Goal: Obtain resource: Obtain resource

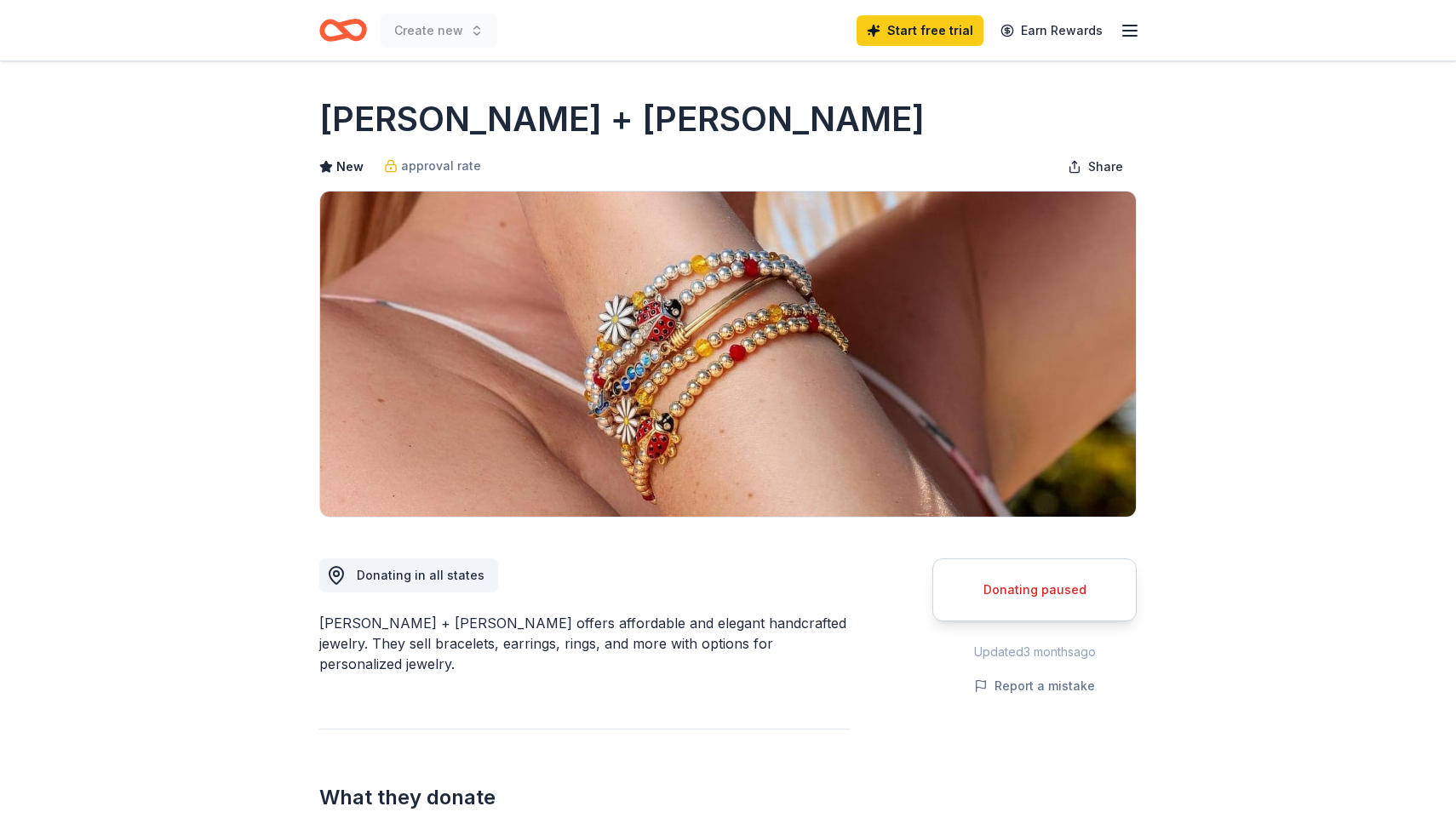
click at [1131, 27] on icon "button" at bounding box center [1129, 30] width 21 height 21
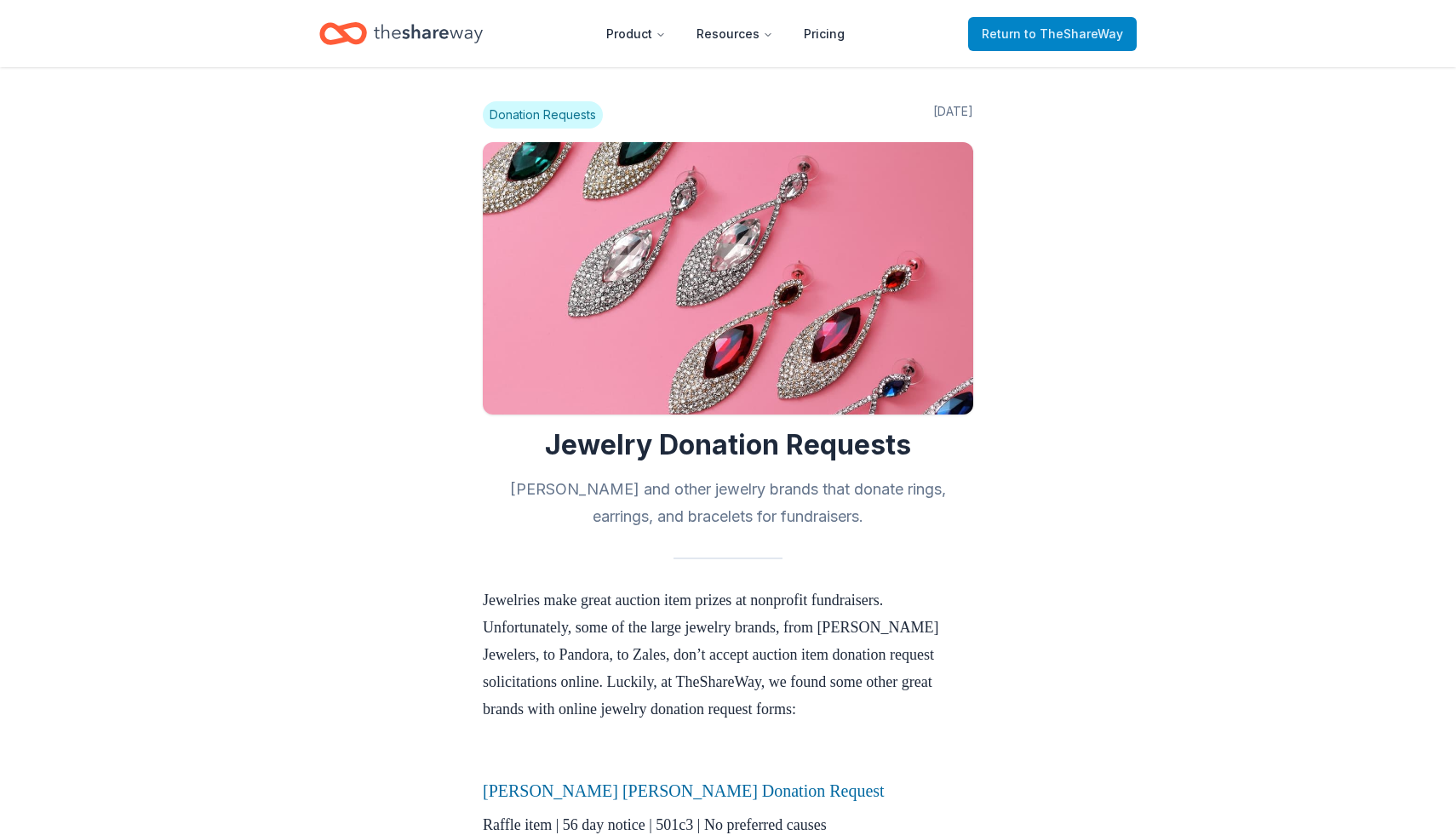
click at [1059, 32] on span "to TheShareWay" at bounding box center [1073, 33] width 99 height 15
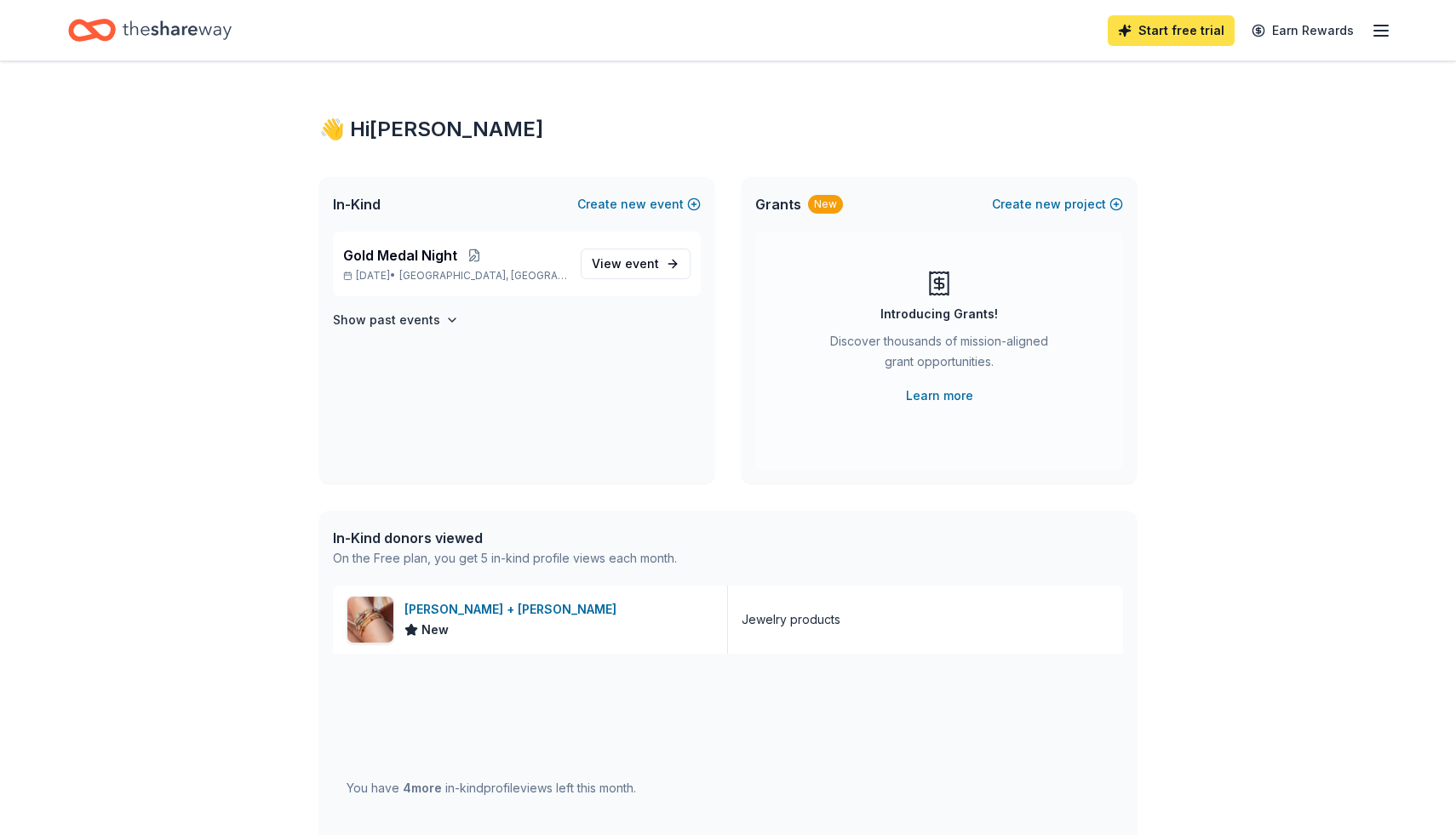
click at [1183, 31] on link "Start free trial" at bounding box center [1171, 30] width 127 height 30
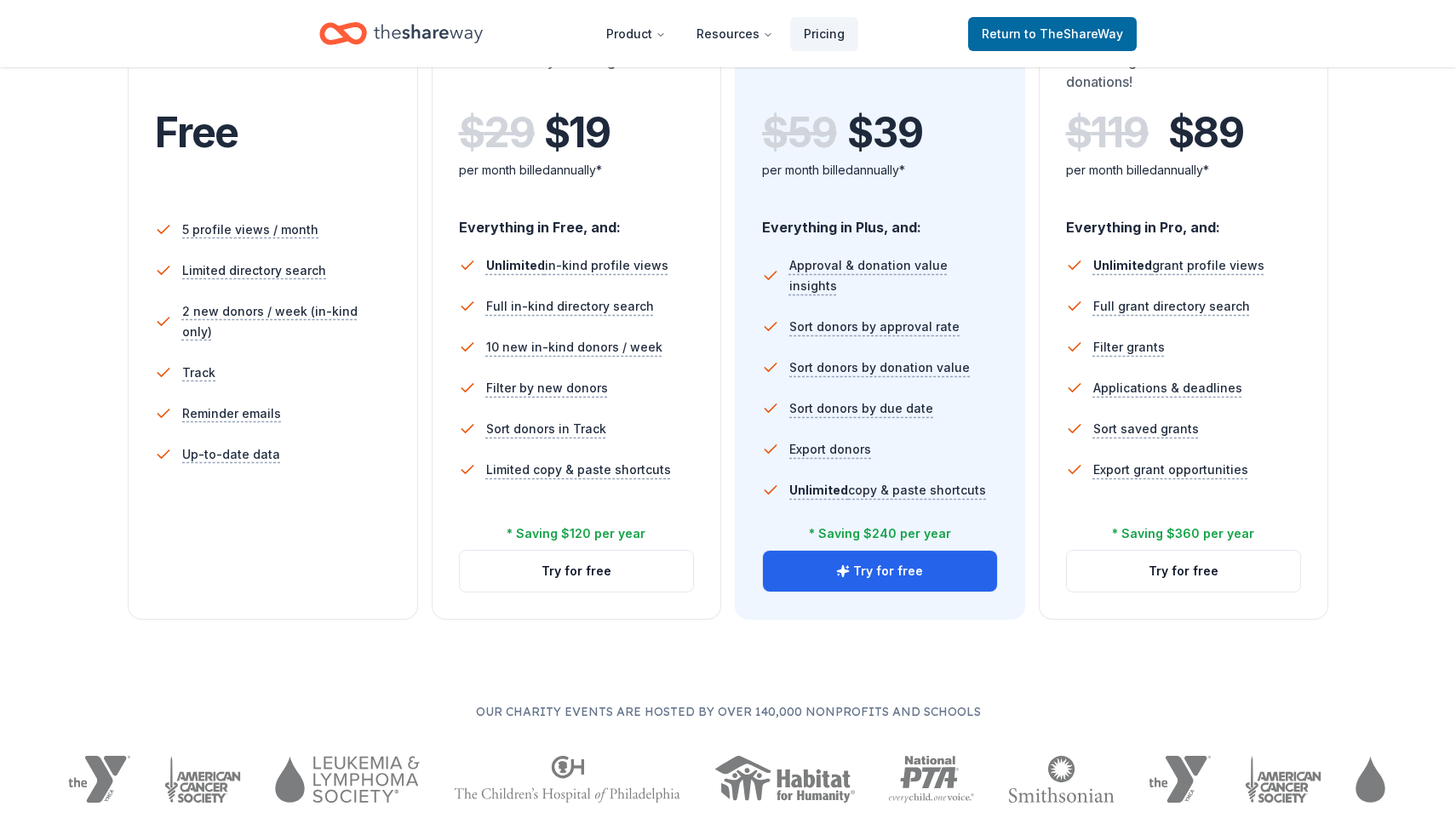
scroll to position [395, 0]
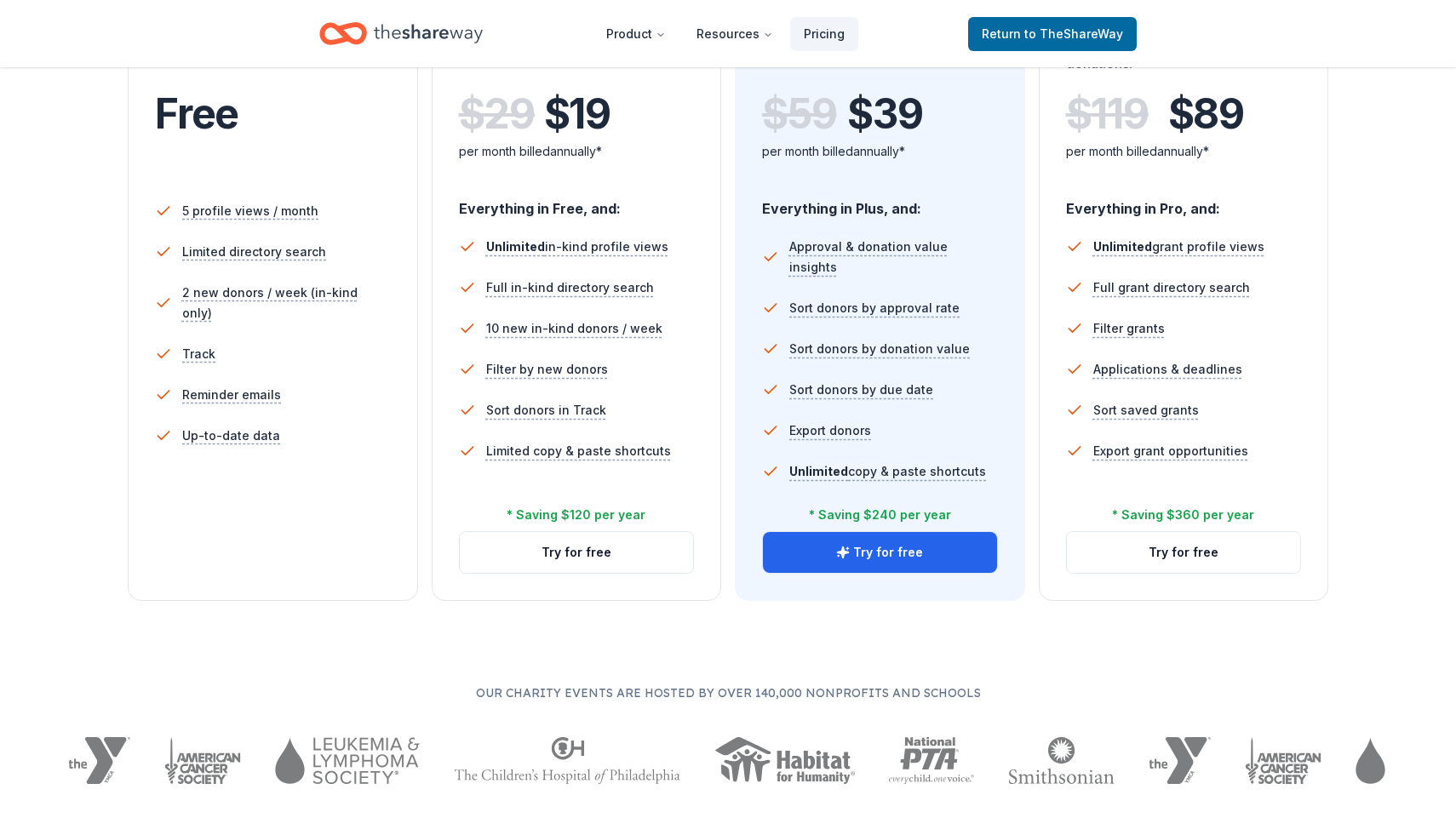
click at [252, 529] on div "Free Current Come see what we're all about. Free 5 profile views / month Limite…" at bounding box center [272, 285] width 290 height 630
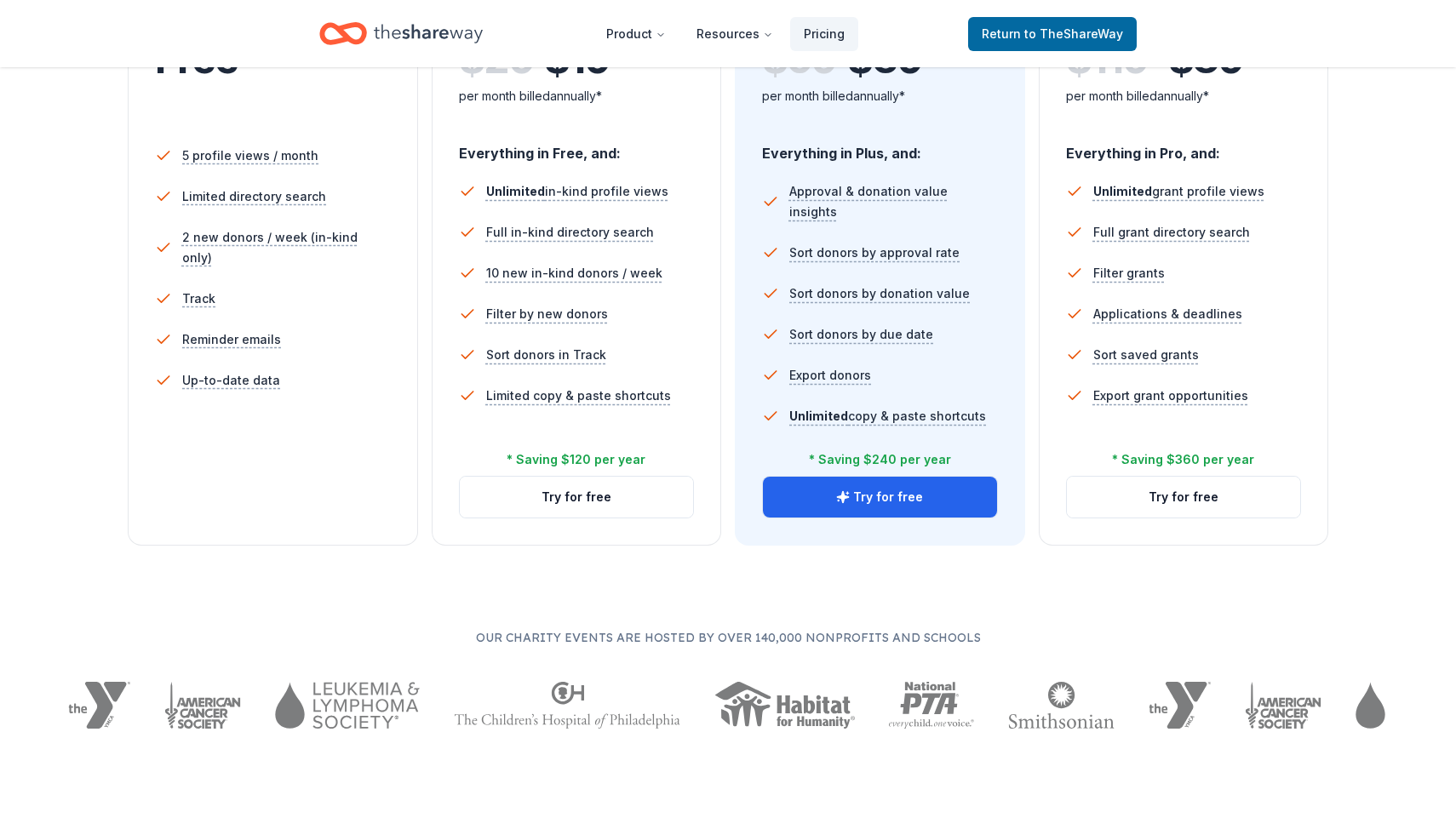
scroll to position [467, 0]
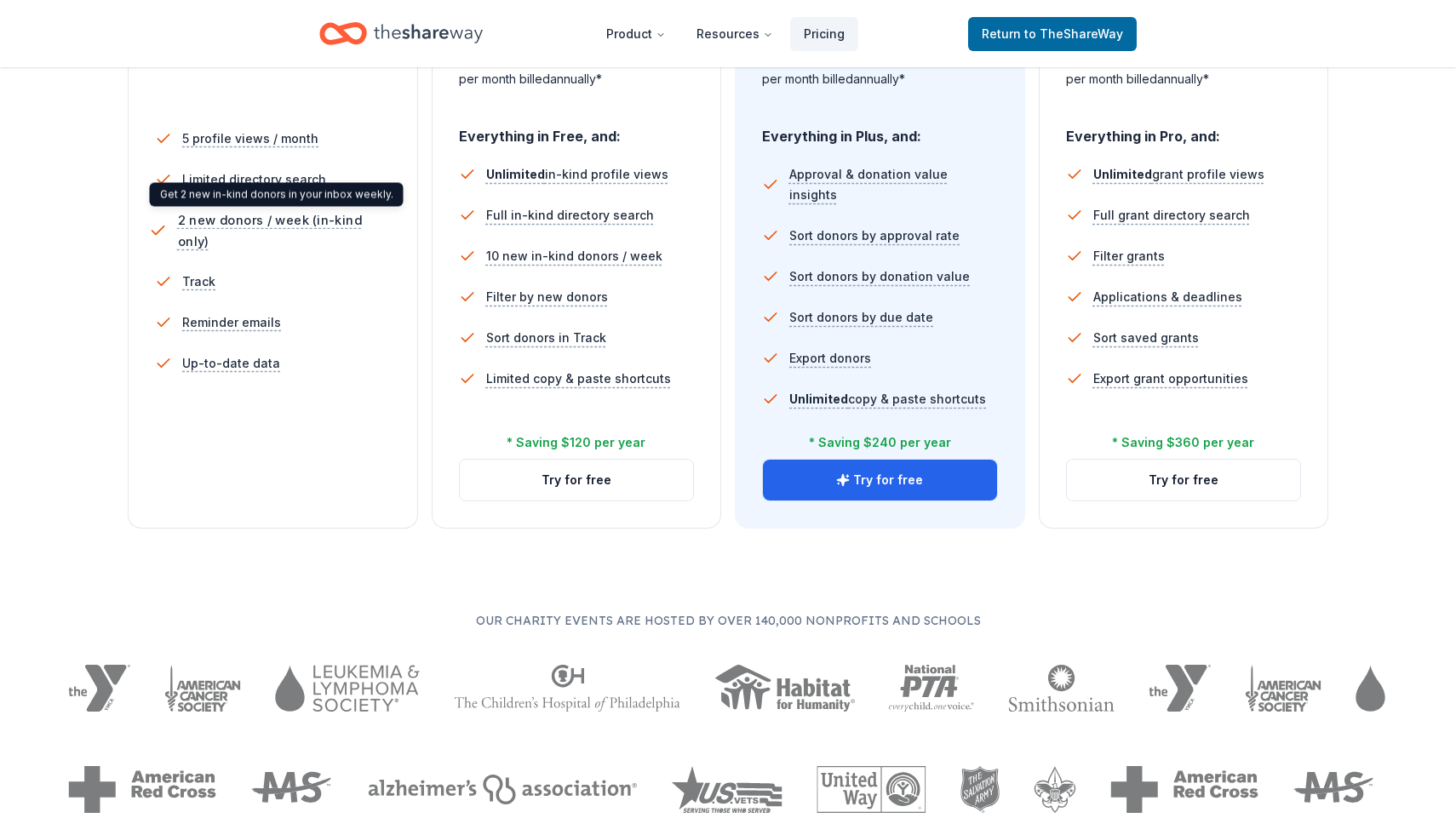
click at [349, 223] on span "2 new donors / week (in-kind only)" at bounding box center [287, 230] width 219 height 43
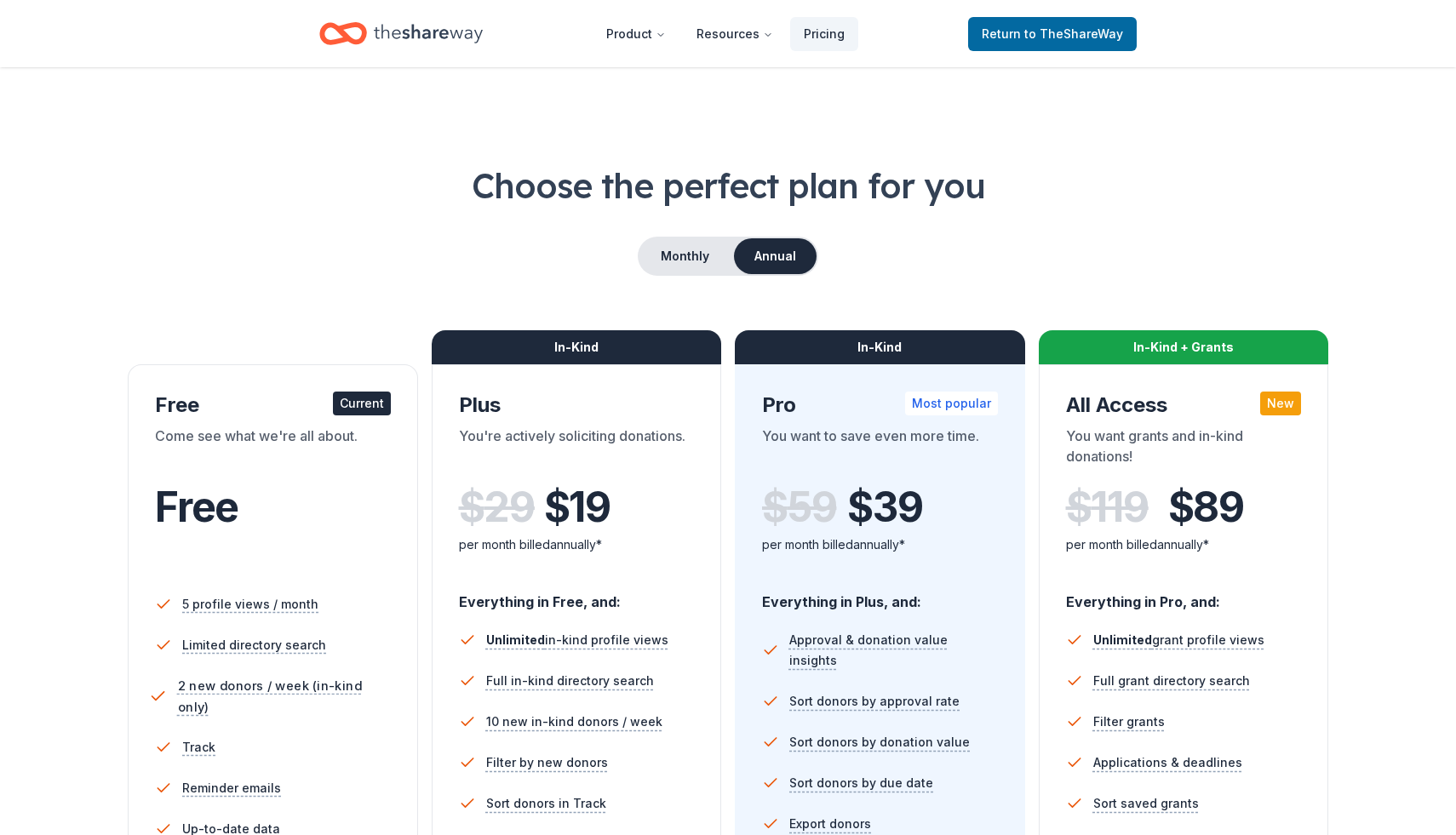
scroll to position [0, 0]
click at [686, 258] on button "Monthly" at bounding box center [685, 257] width 91 height 36
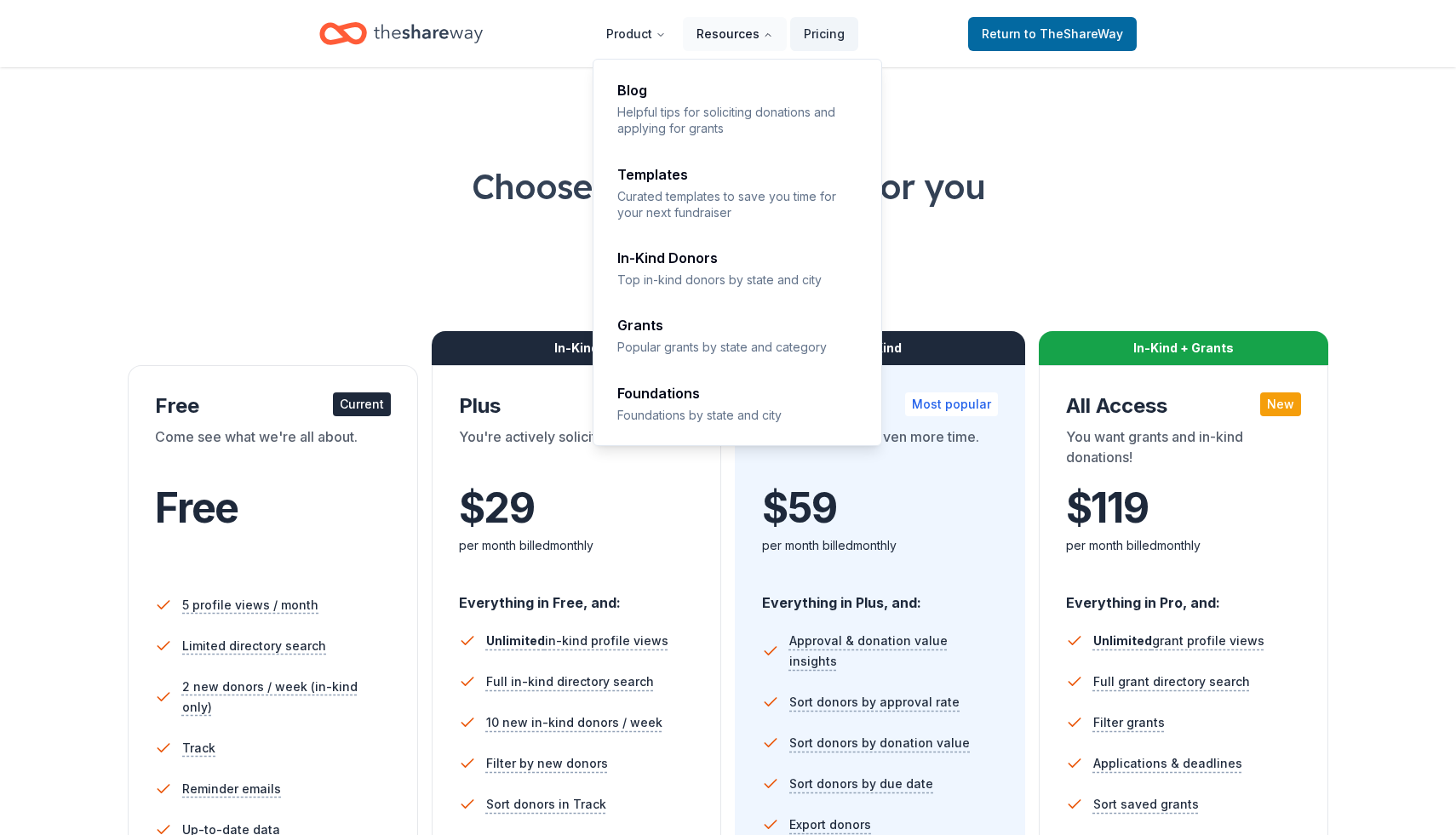
click at [732, 31] on button "Resources" at bounding box center [734, 33] width 104 height 34
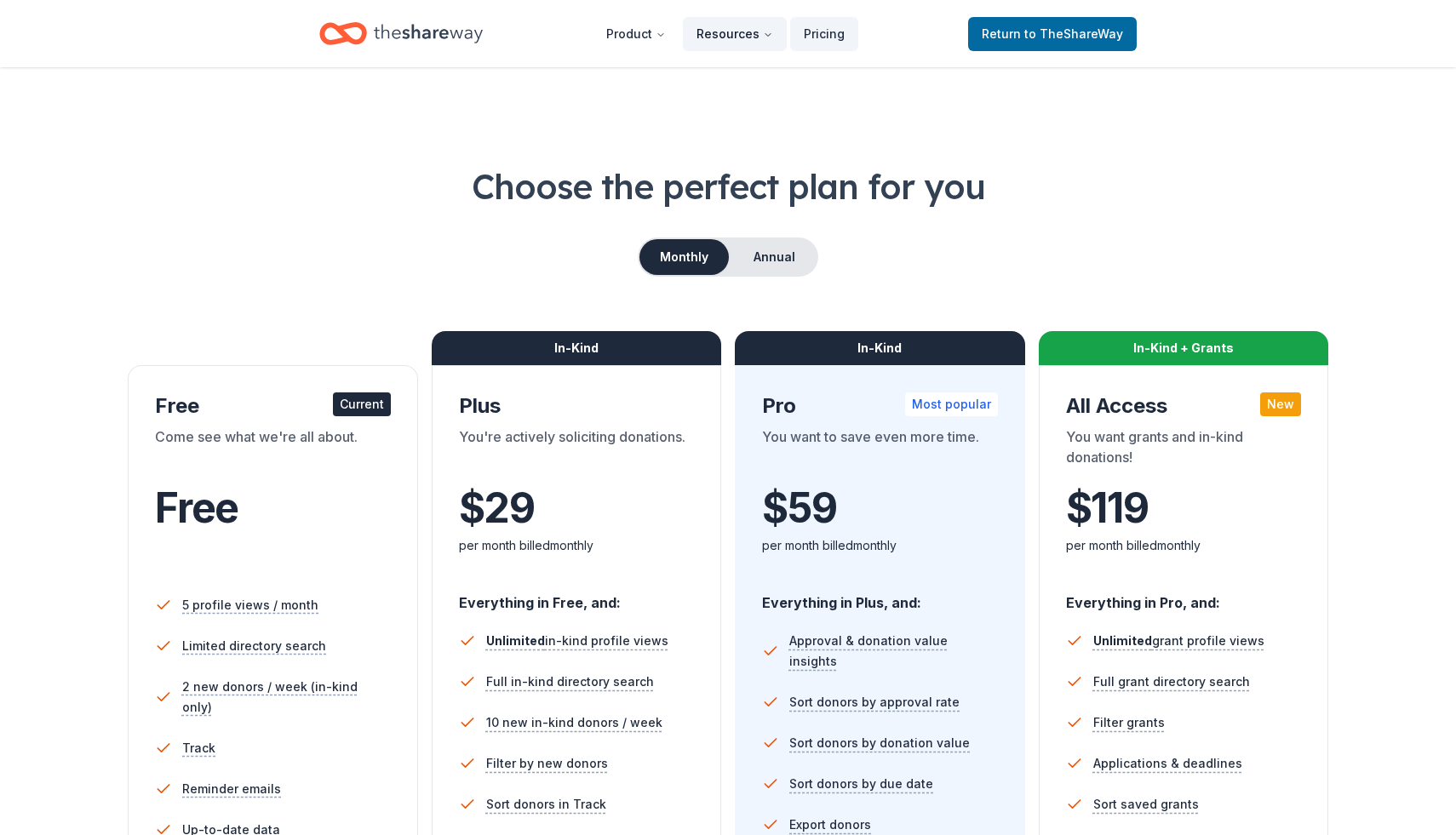
click at [732, 31] on button "Resources" at bounding box center [734, 33] width 104 height 34
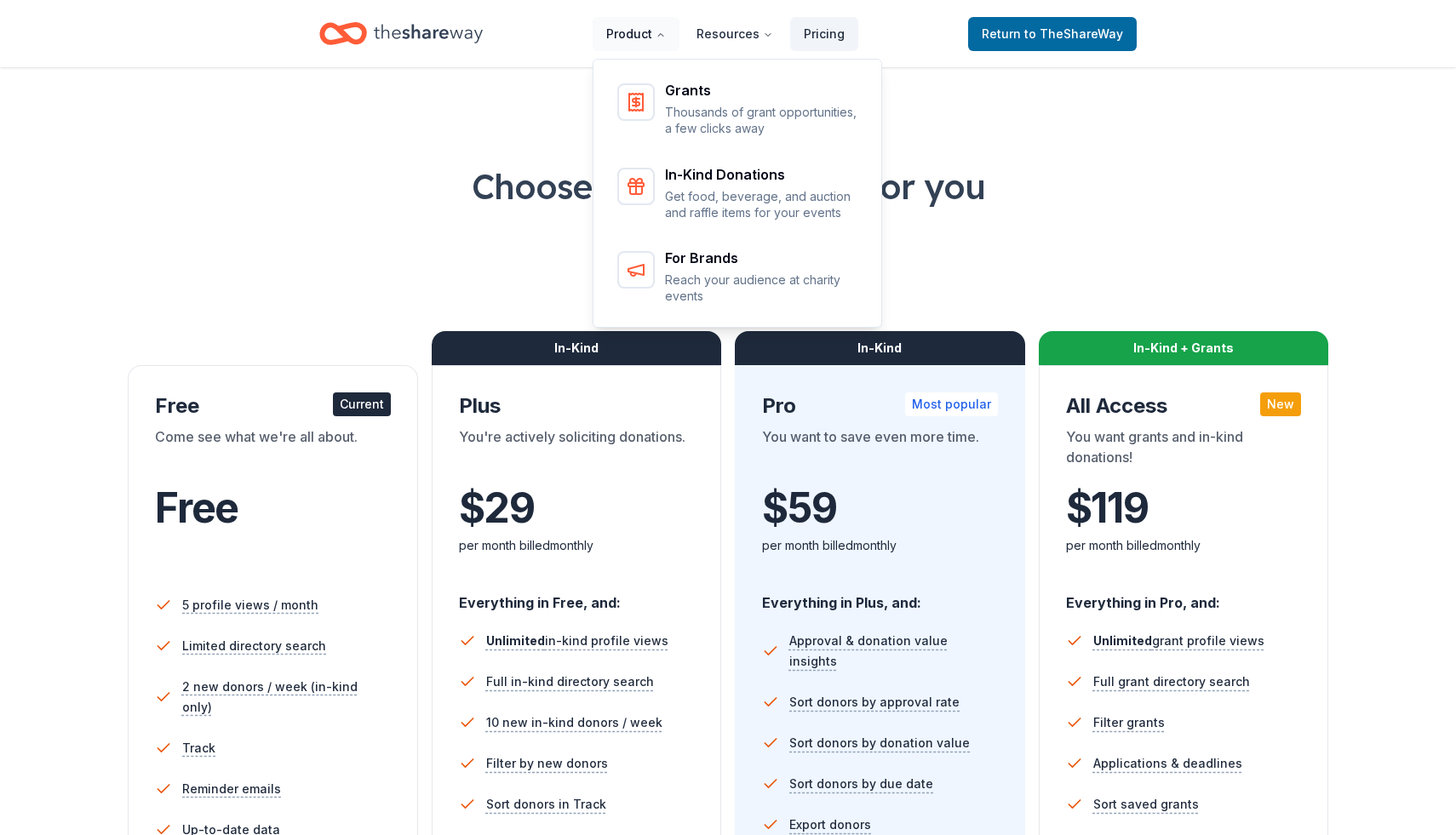
click at [647, 32] on button "Product" at bounding box center [636, 33] width 87 height 34
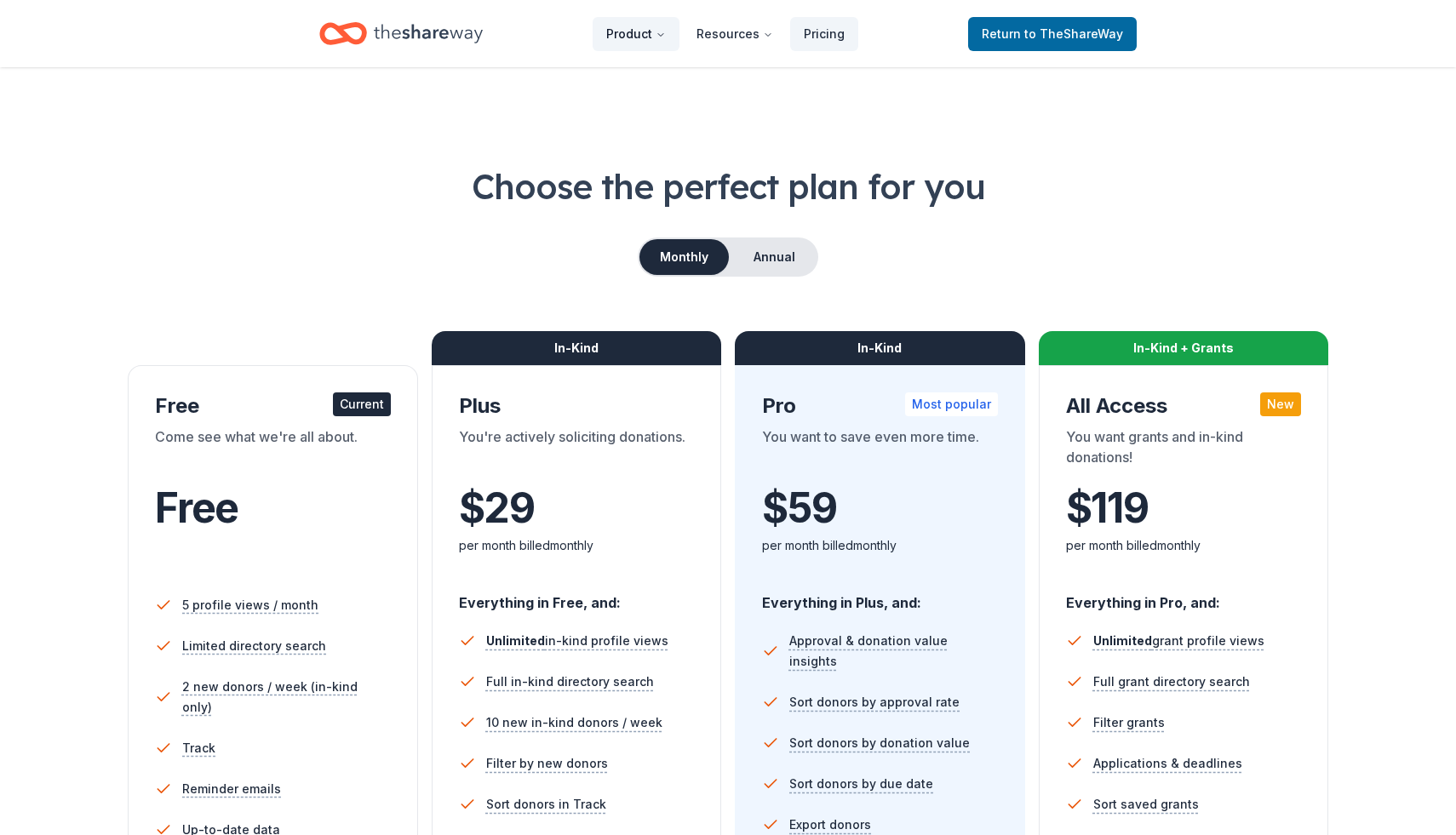
click at [647, 32] on button "Product" at bounding box center [636, 33] width 87 height 34
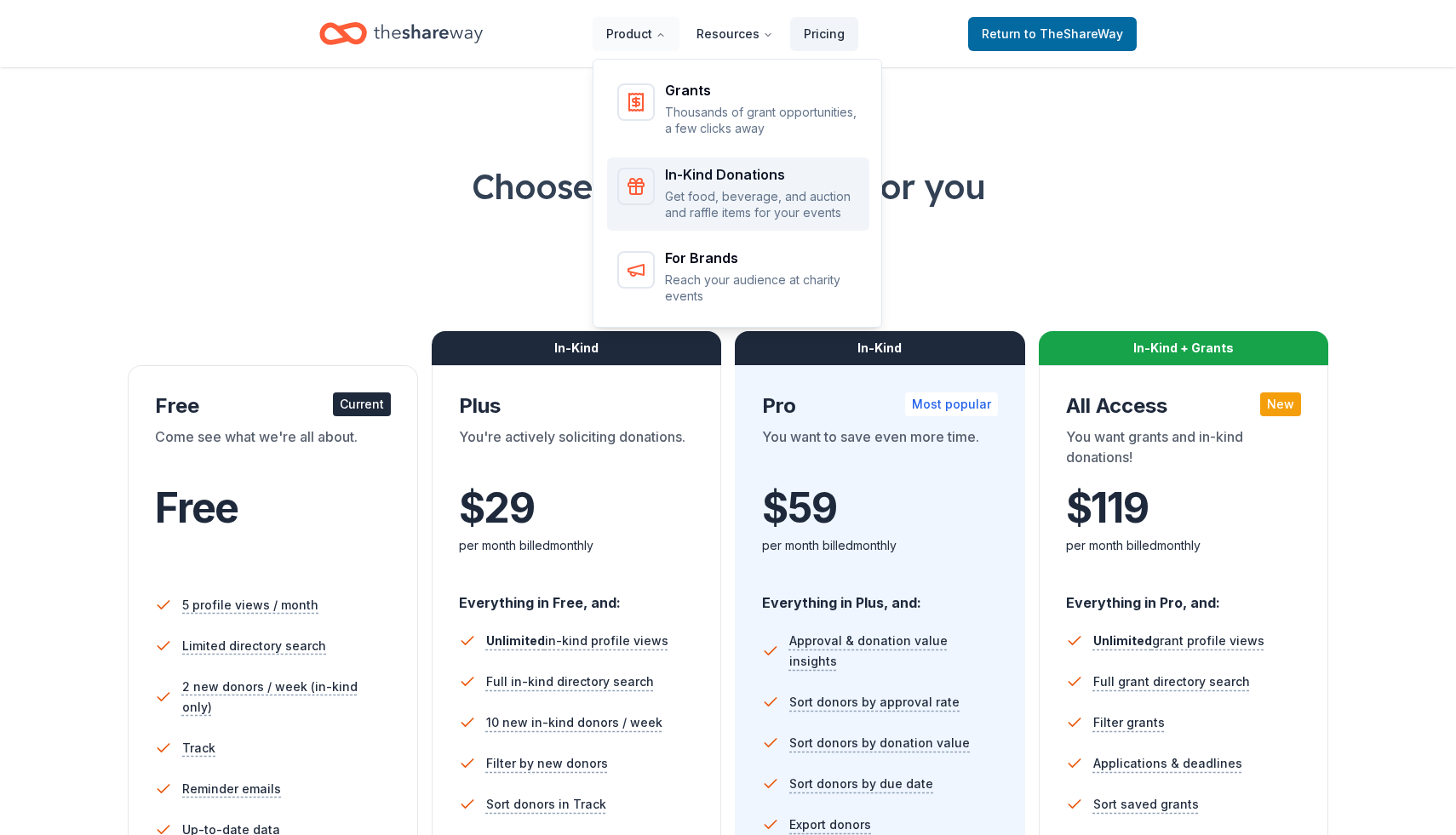
click at [729, 198] on p "Get food, beverage, and auction and raffle items for your events" at bounding box center [762, 205] width 194 height 33
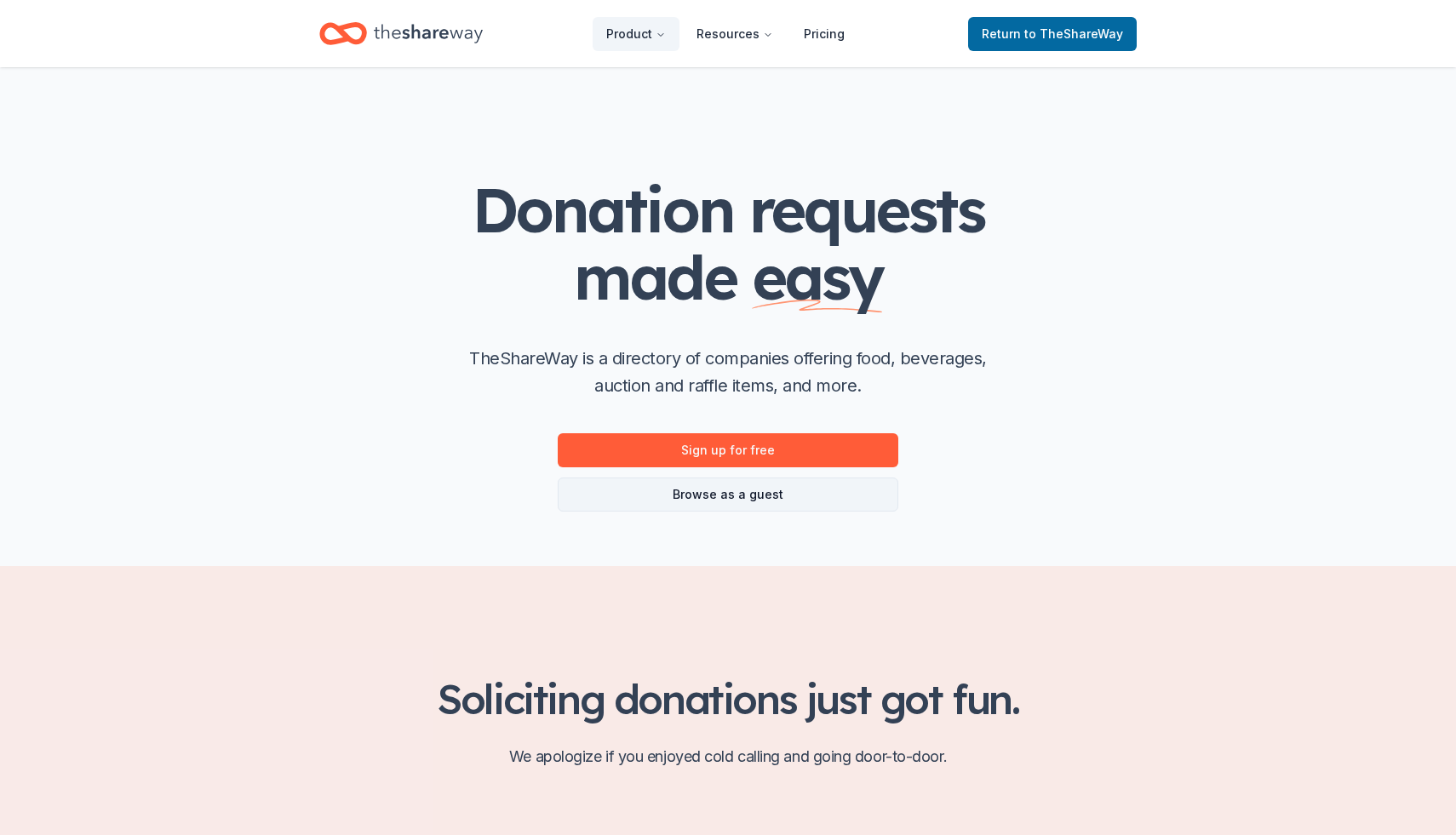
click at [732, 494] on link "Browse as a guest" at bounding box center [728, 494] width 341 height 34
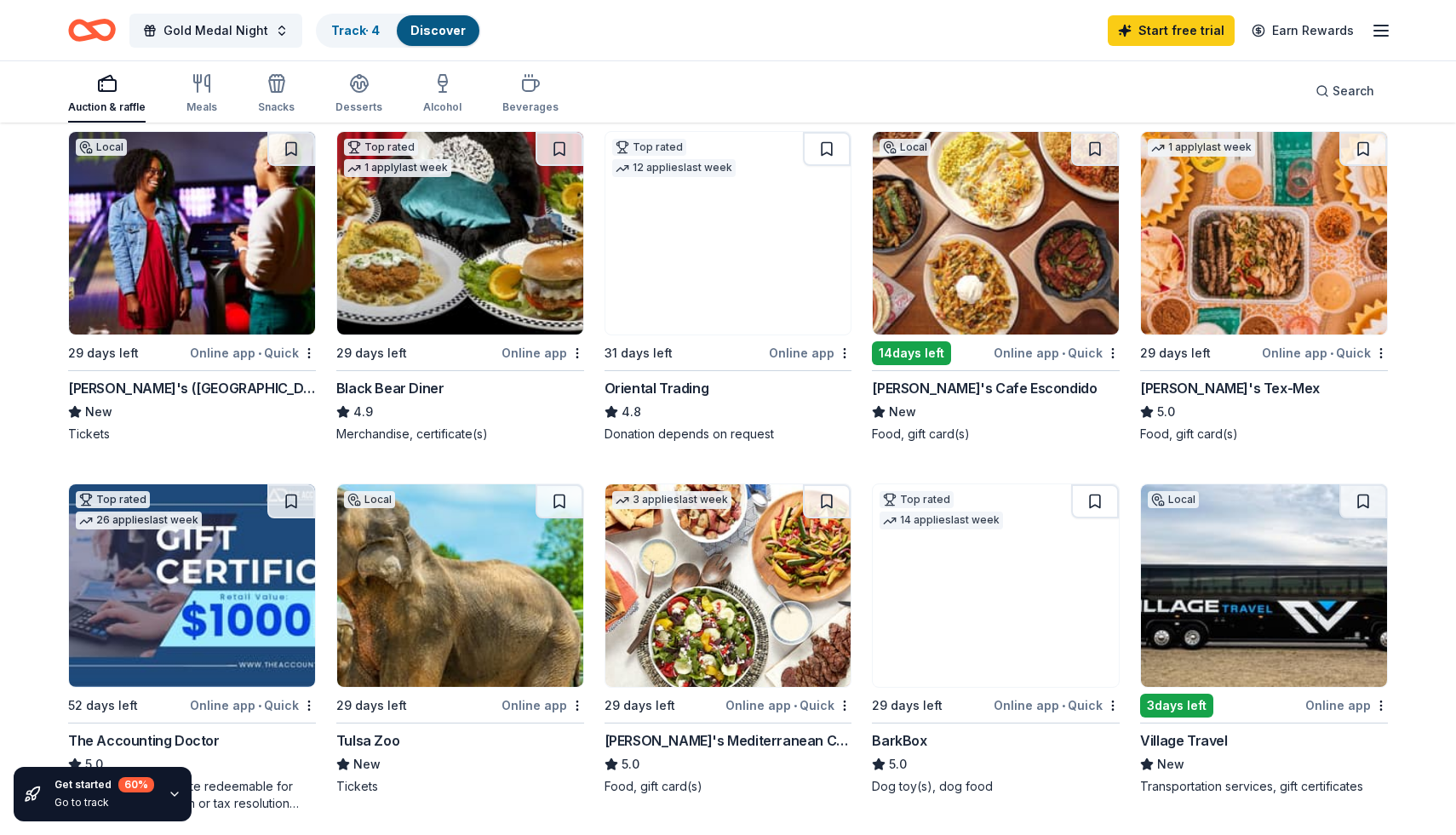
scroll to position [188, 0]
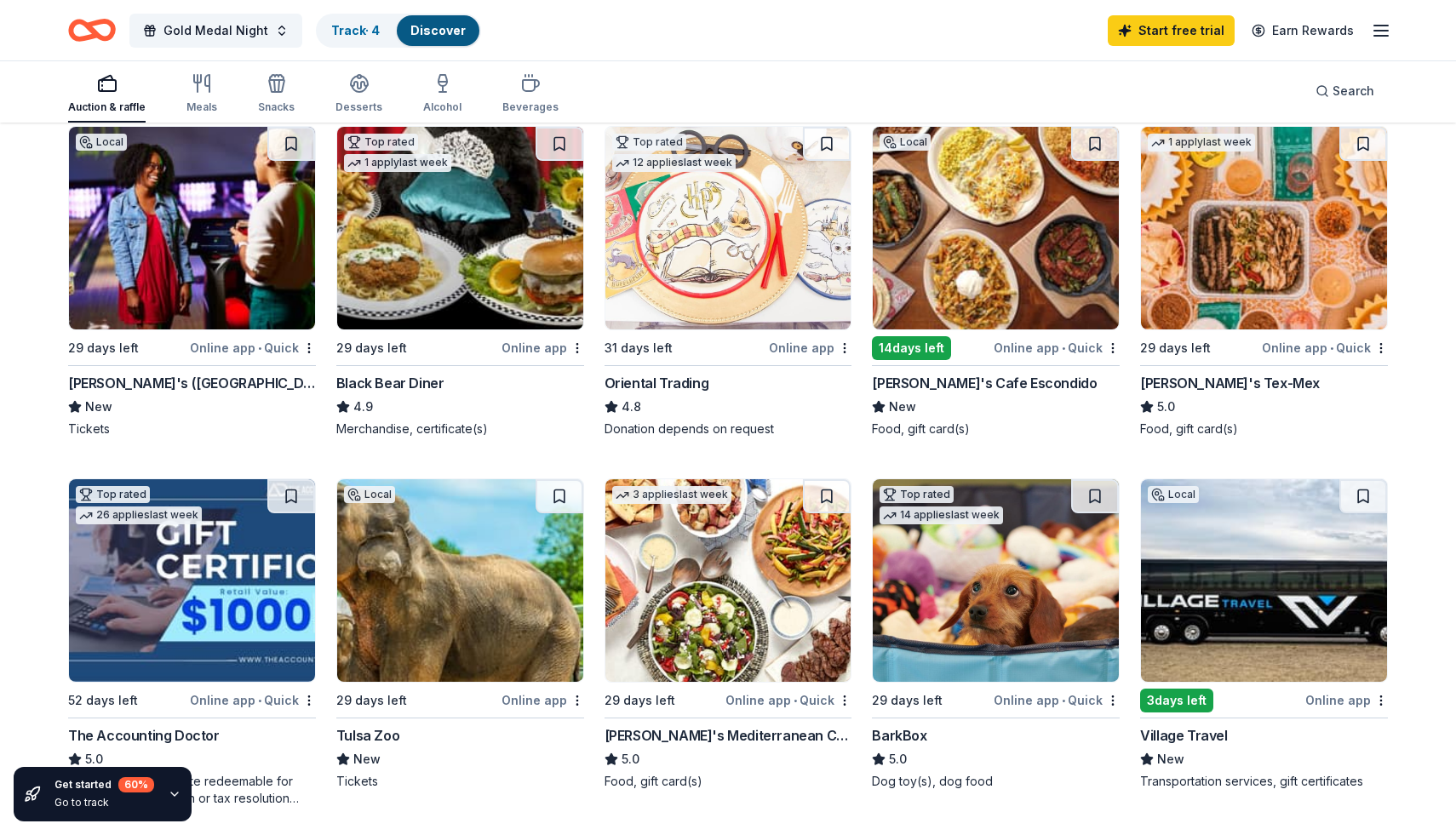
click at [165, 260] on img at bounding box center [192, 228] width 246 height 202
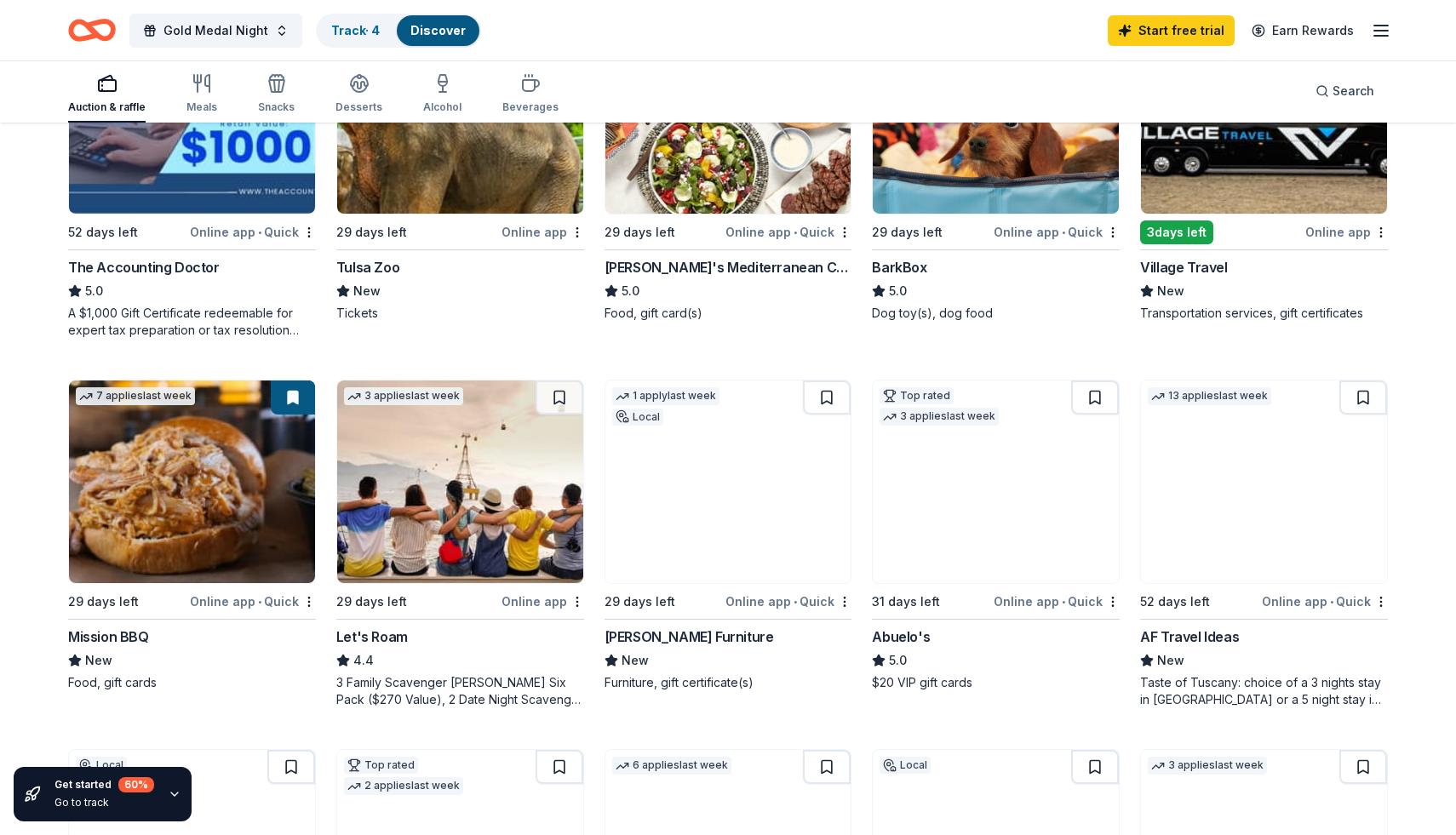
scroll to position [662, 0]
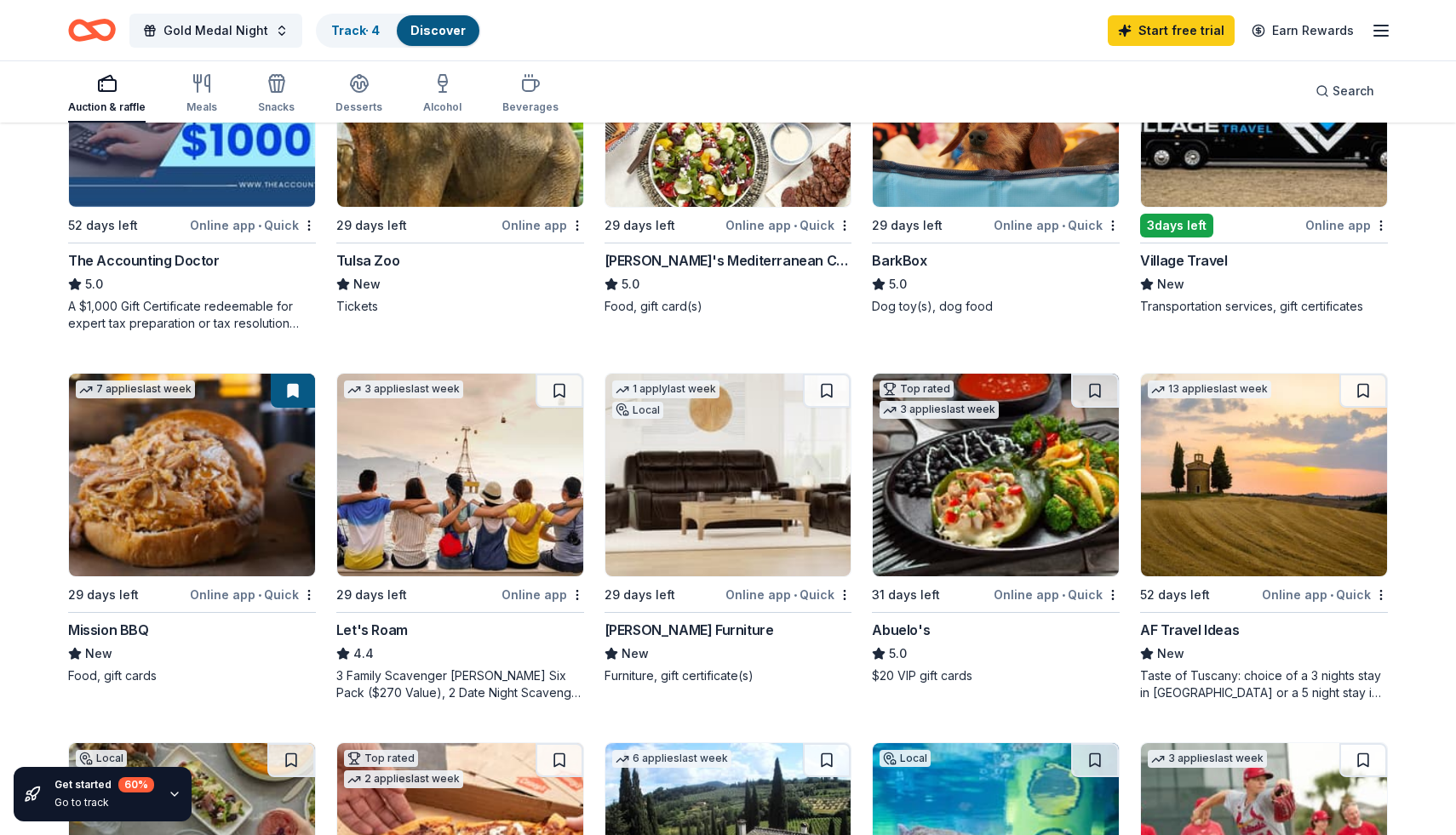
click at [708, 499] on img at bounding box center [728, 475] width 246 height 202
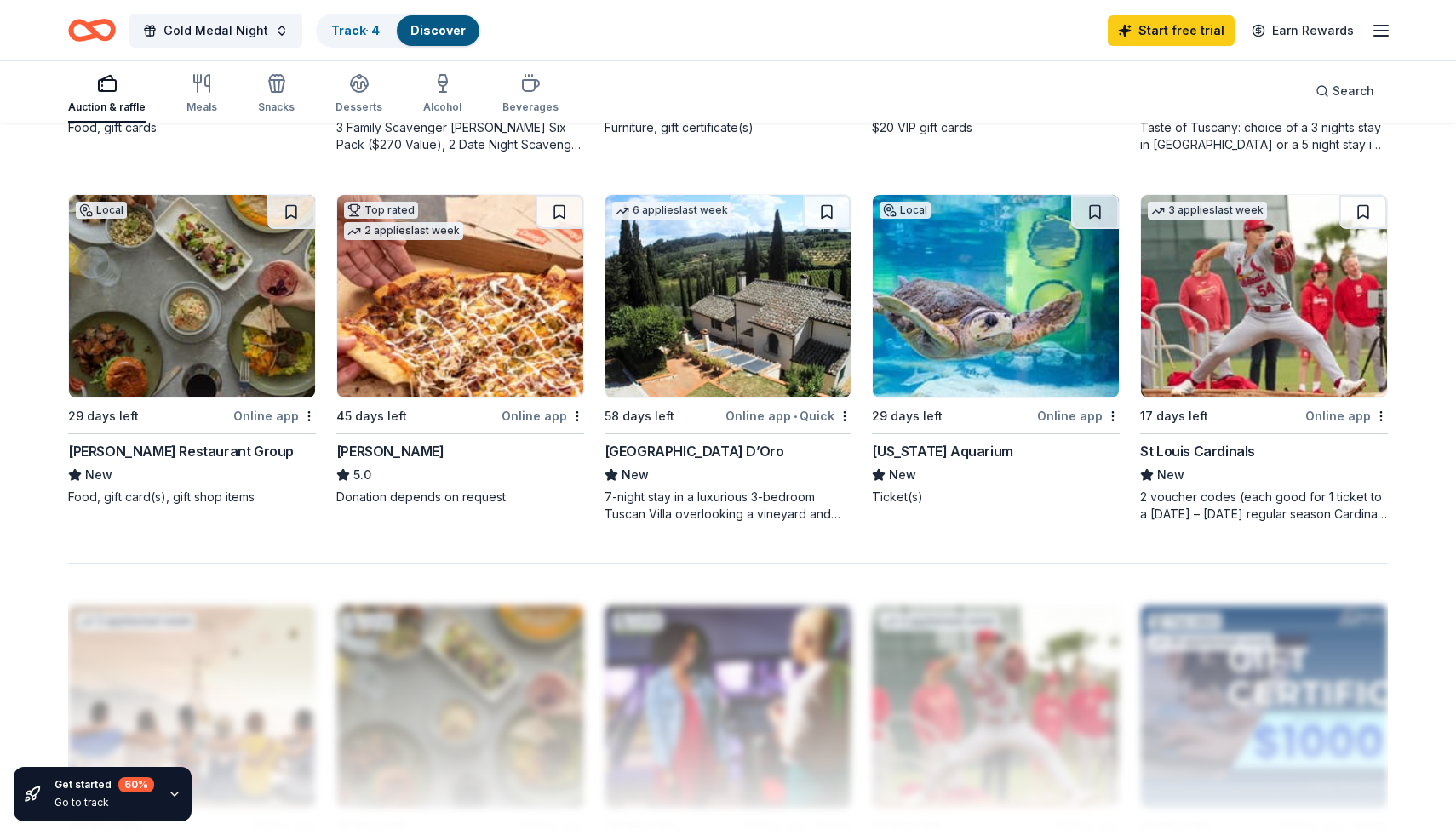
scroll to position [1217, 0]
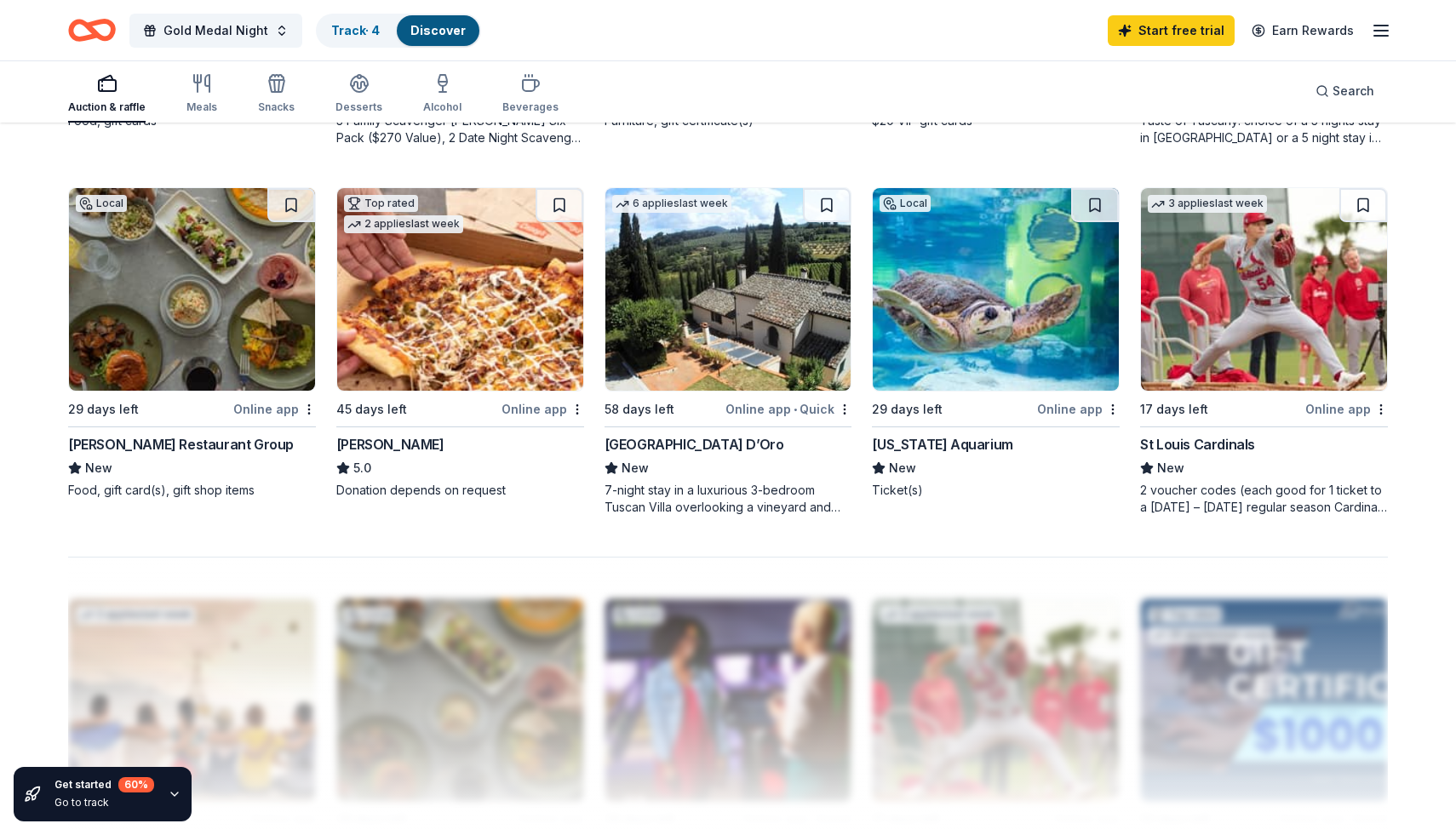
click at [172, 296] on img at bounding box center [192, 289] width 246 height 202
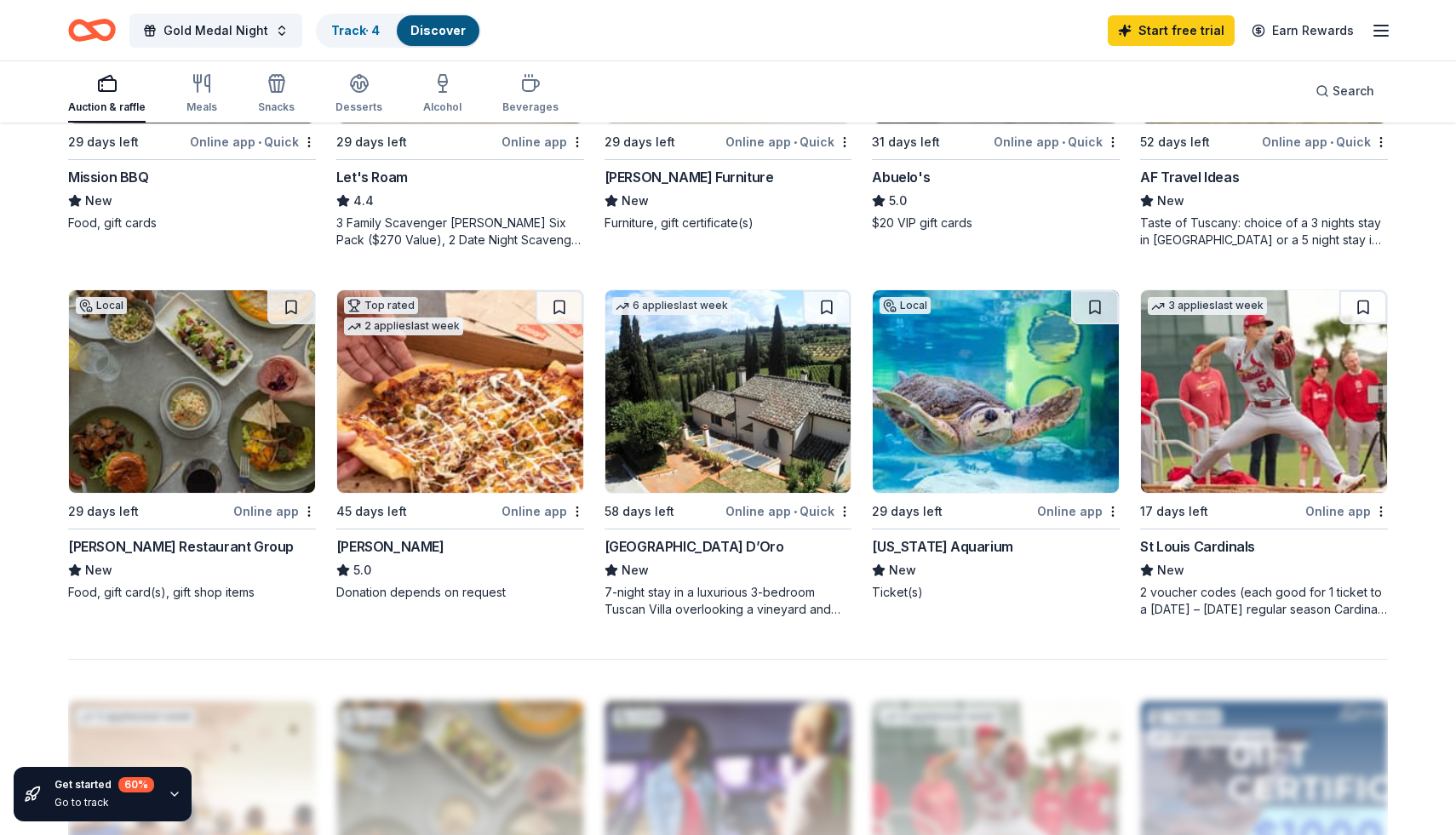
scroll to position [1109, 0]
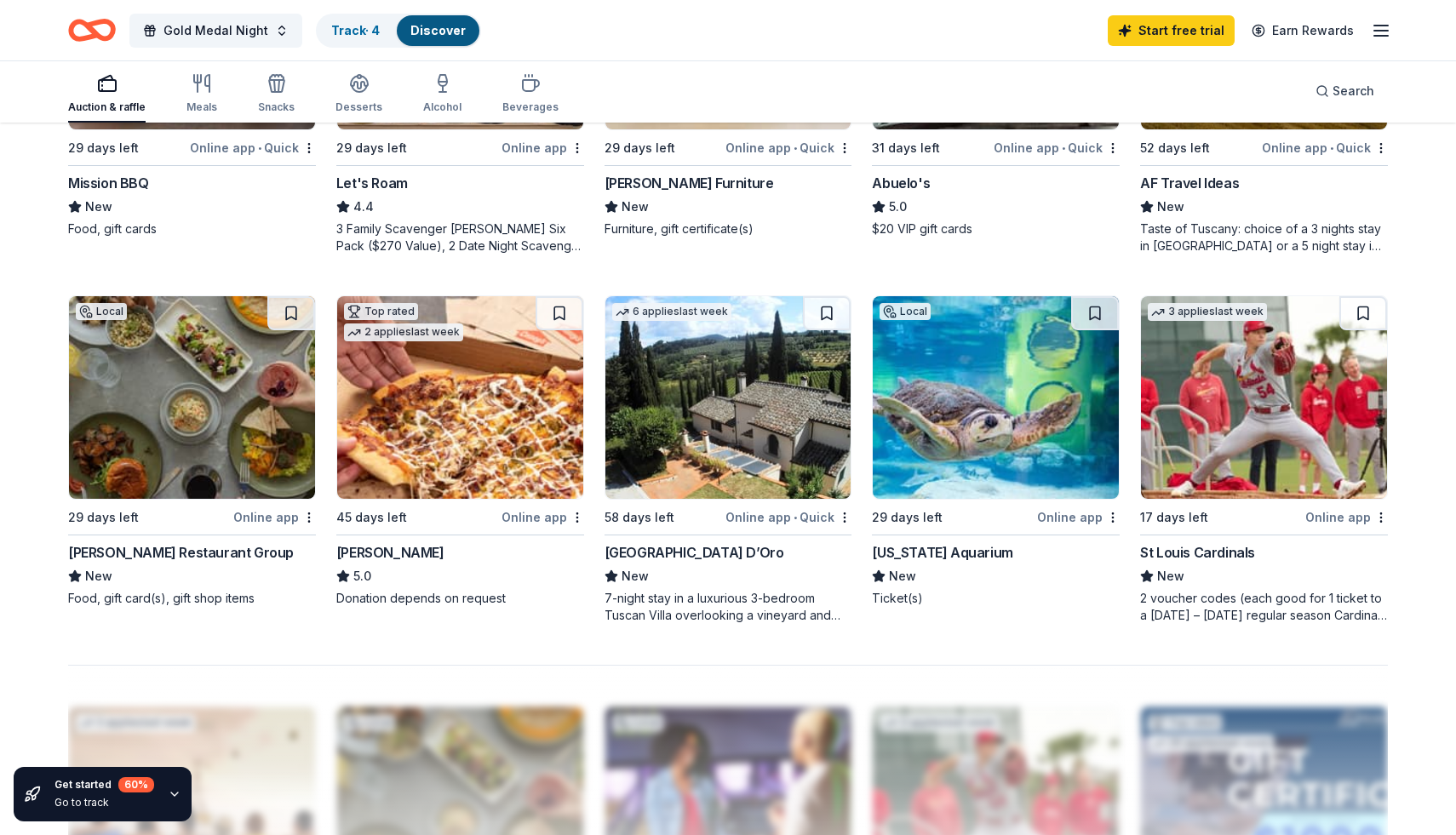
click at [445, 429] on img at bounding box center [460, 397] width 246 height 202
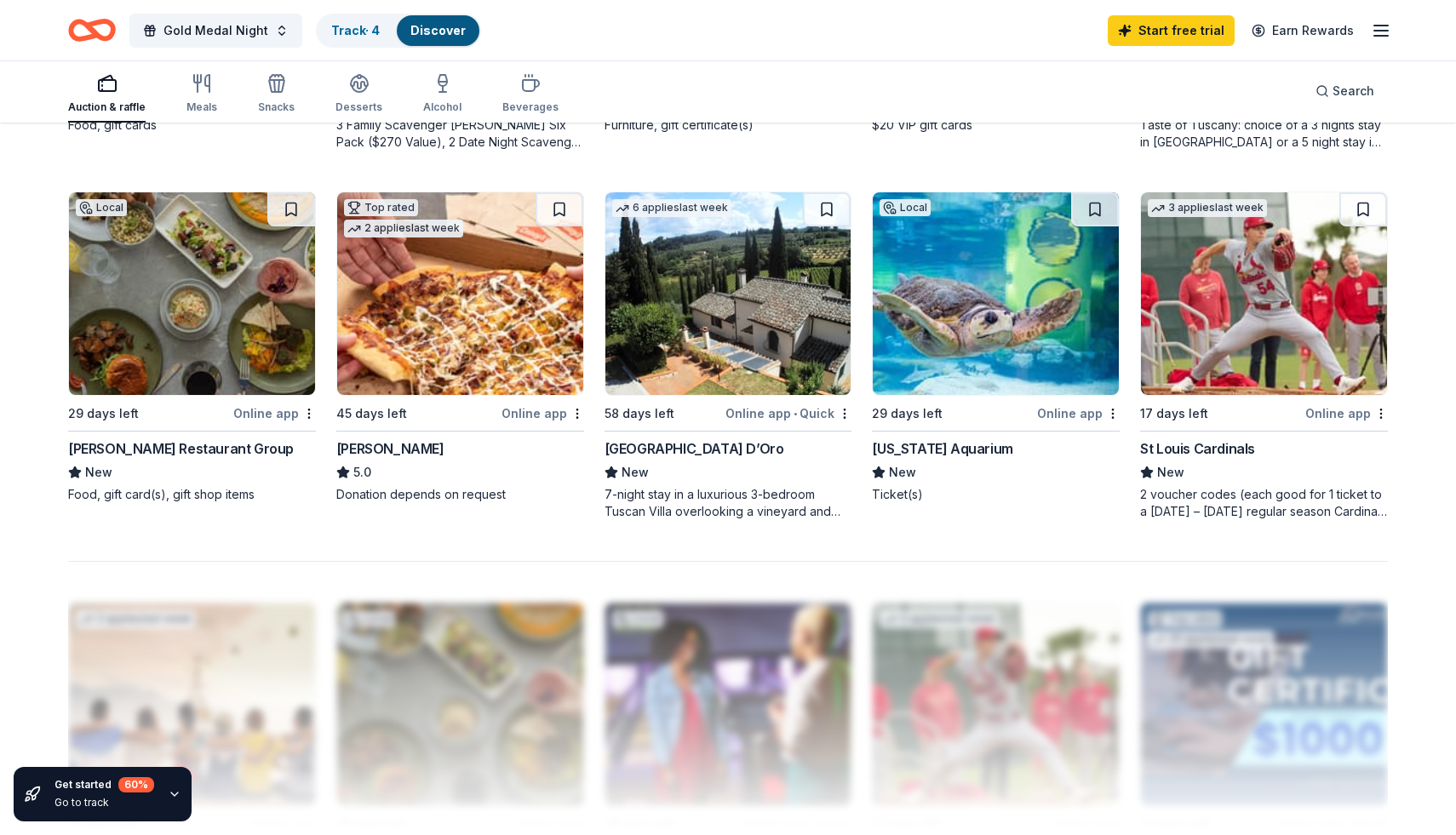
scroll to position [1215, 0]
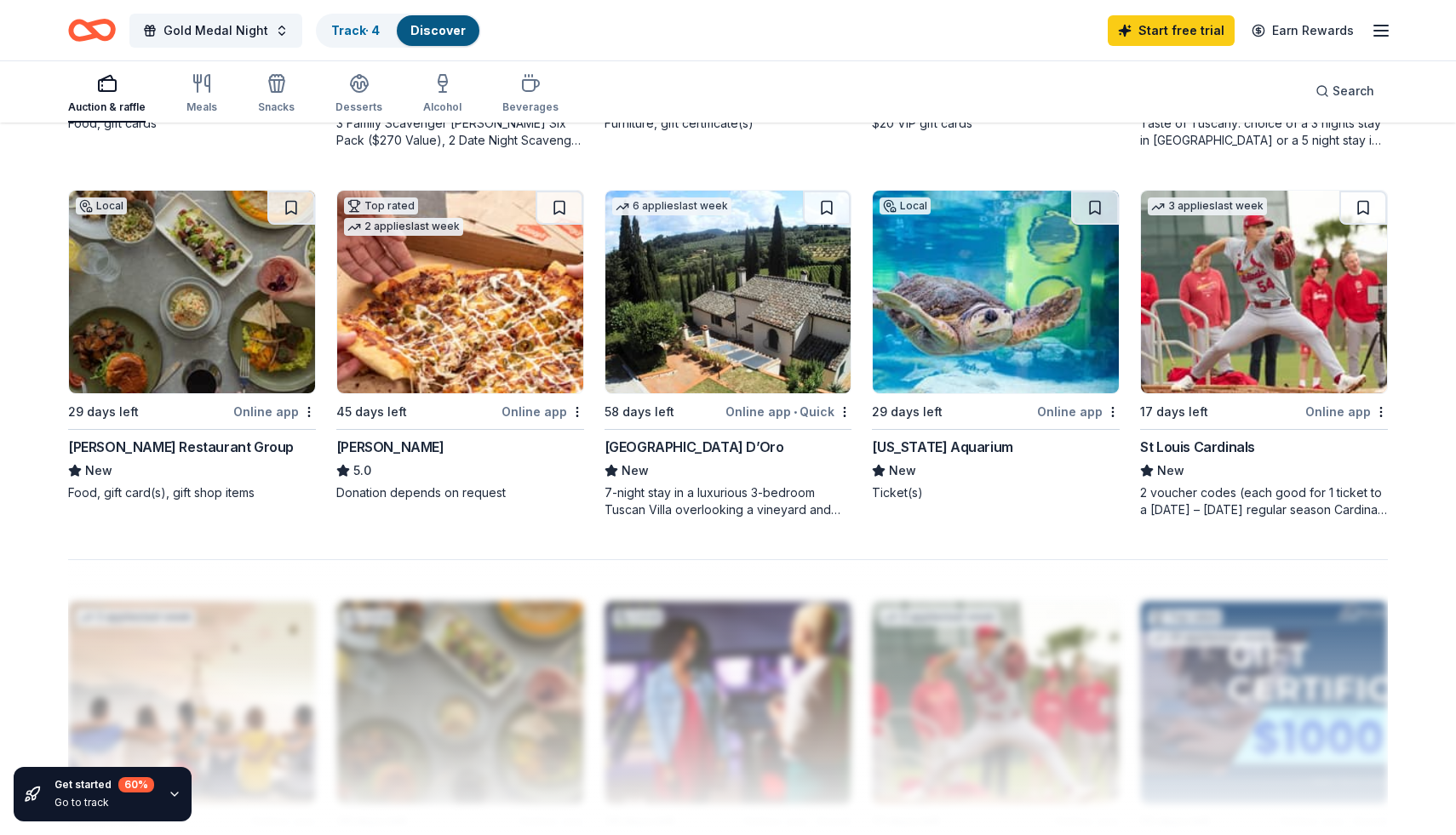
click at [715, 346] on img at bounding box center [728, 291] width 246 height 202
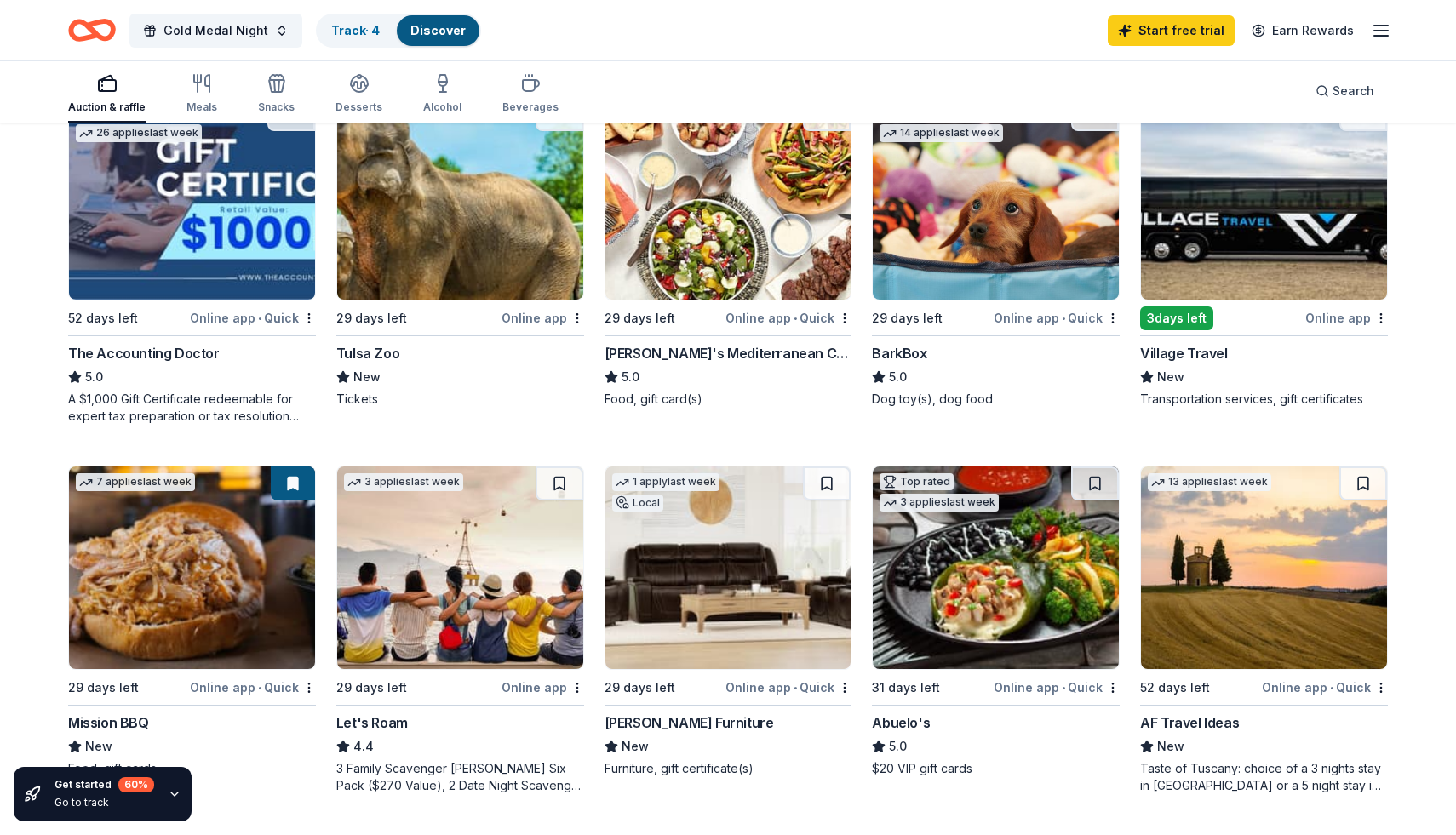
scroll to position [538, 0]
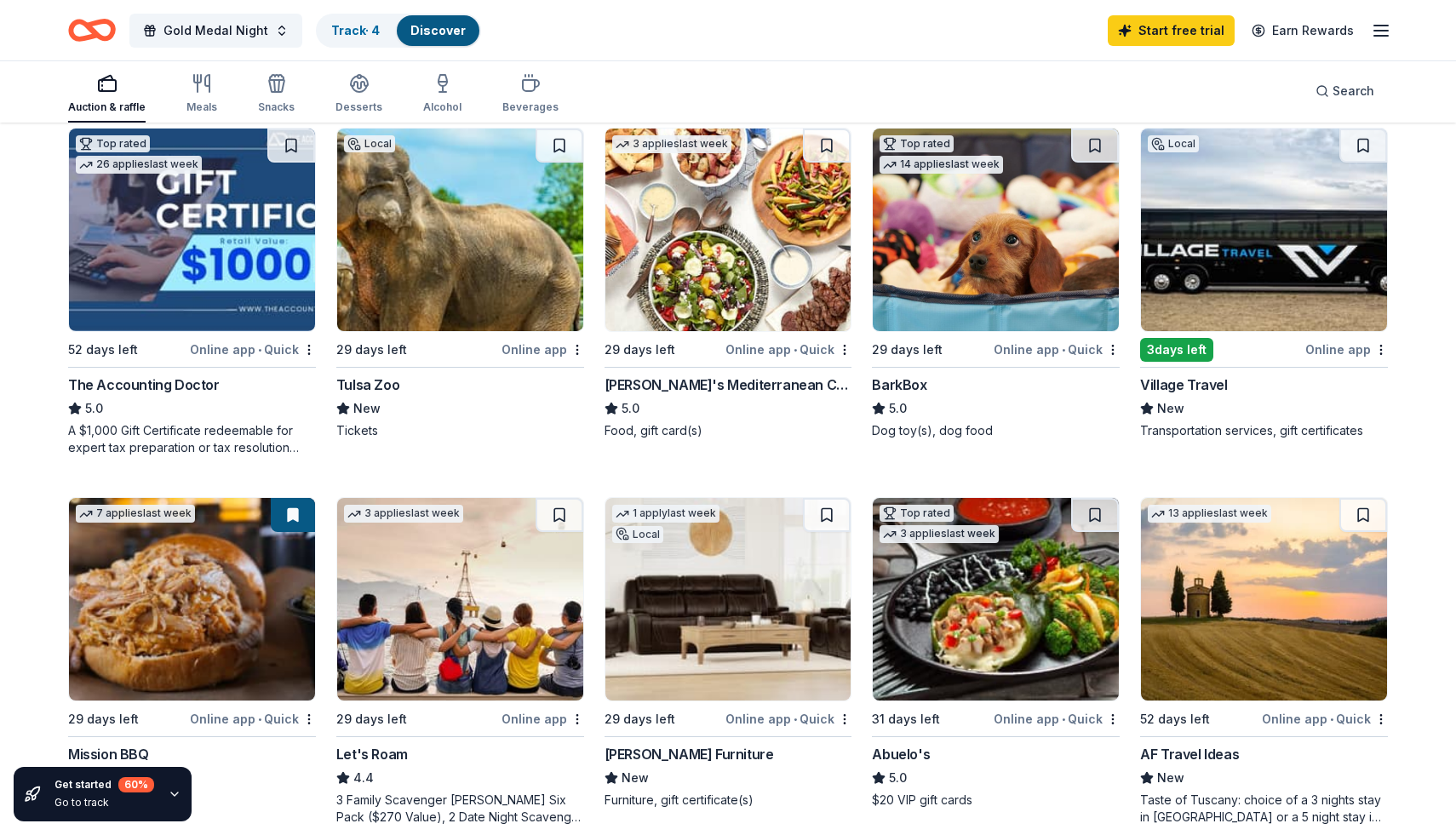
click at [513, 228] on img at bounding box center [460, 230] width 246 height 202
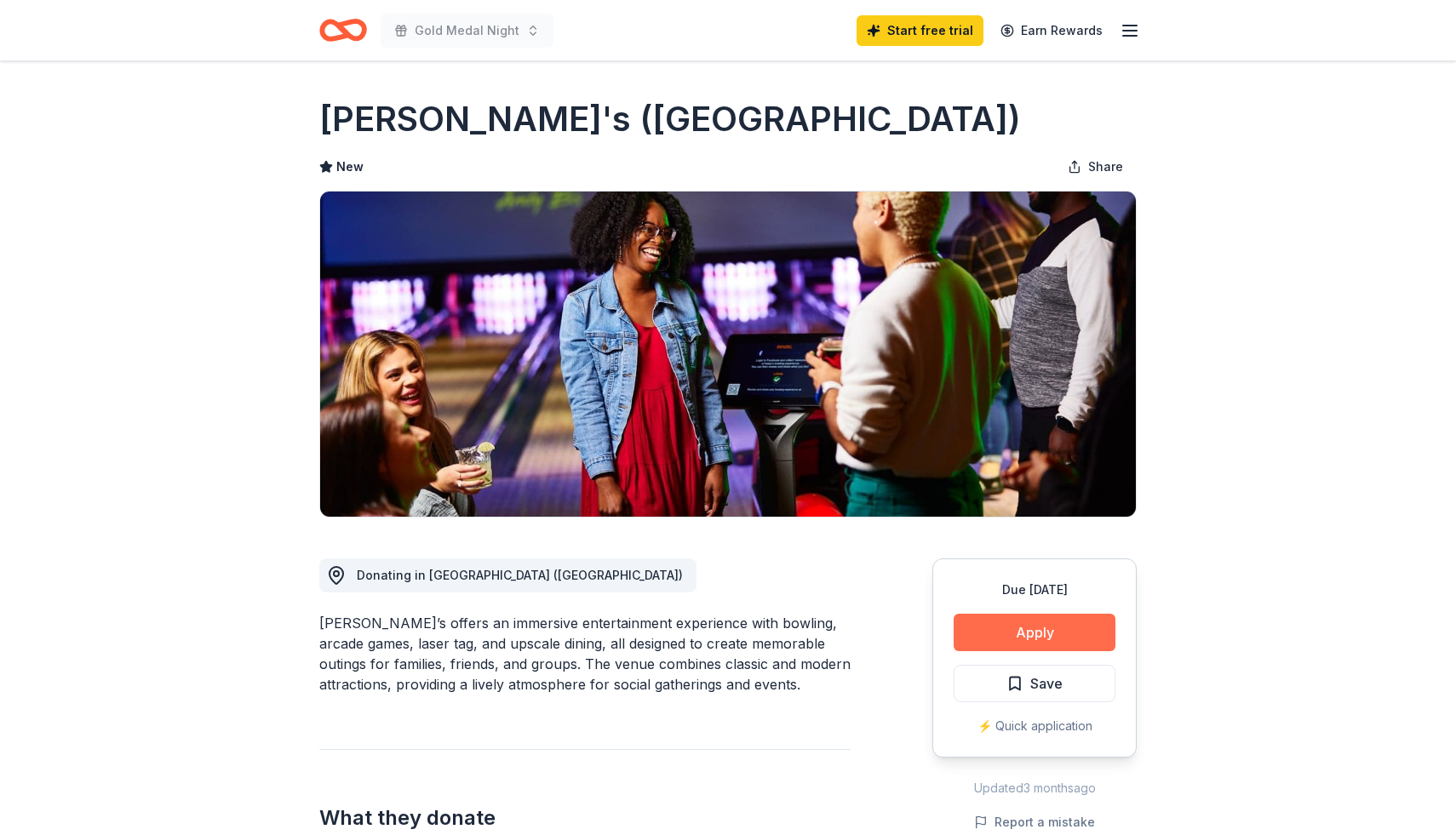
click at [1032, 631] on button "Apply" at bounding box center [1034, 632] width 162 height 37
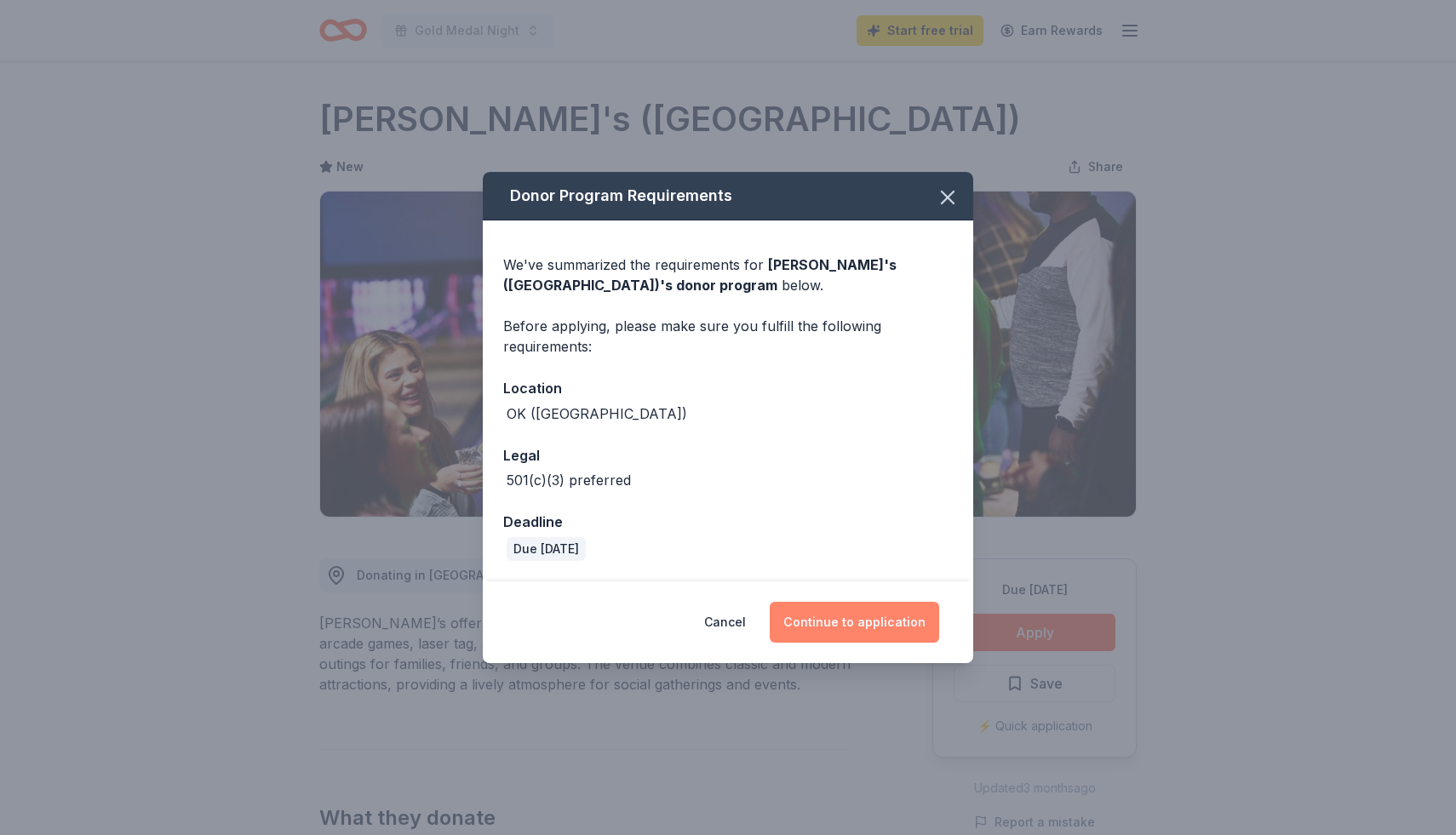
click at [868, 620] on button "Continue to application" at bounding box center [853, 622] width 169 height 41
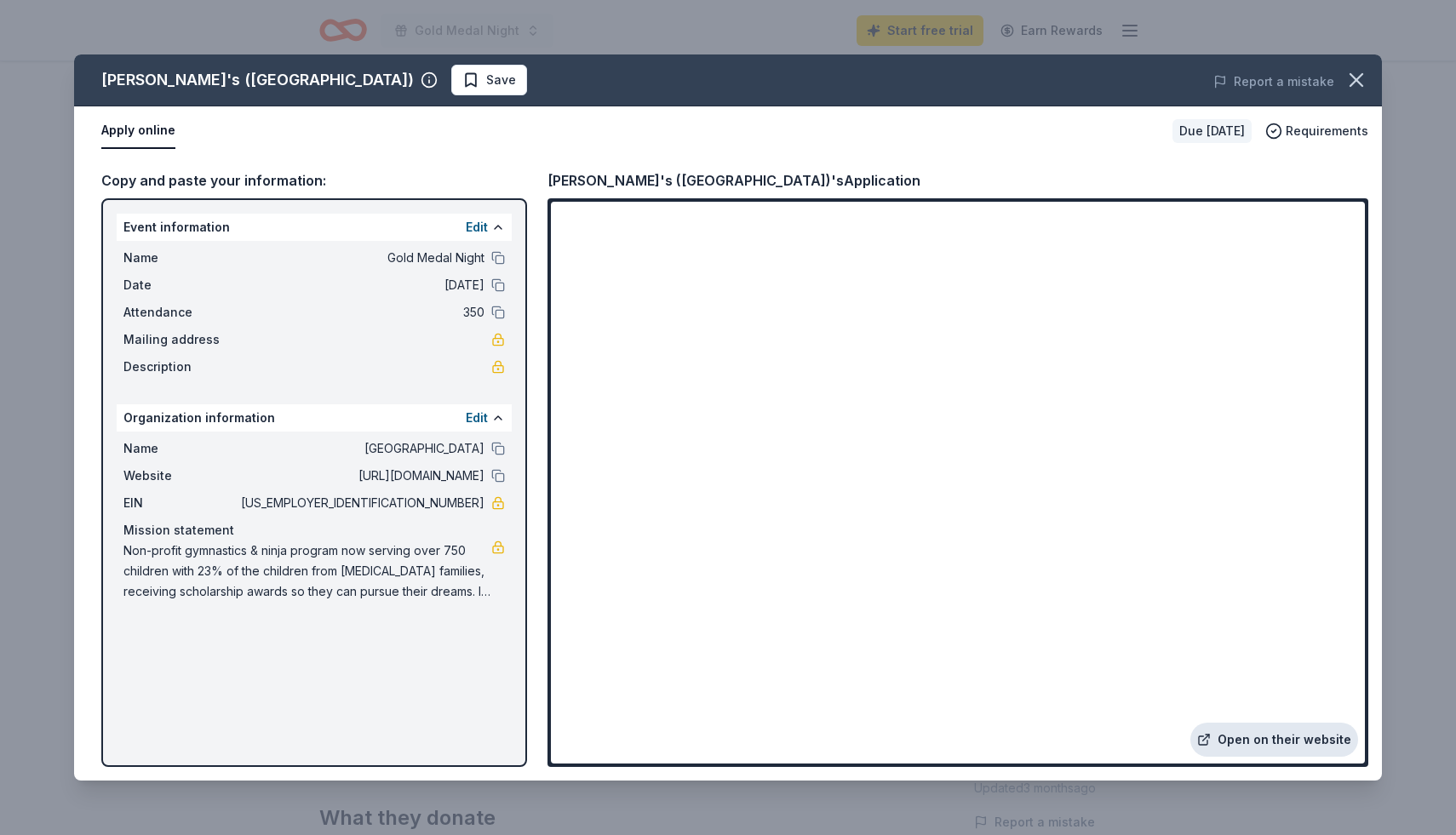
click at [1283, 735] on link "Open on their website" at bounding box center [1274, 739] width 168 height 34
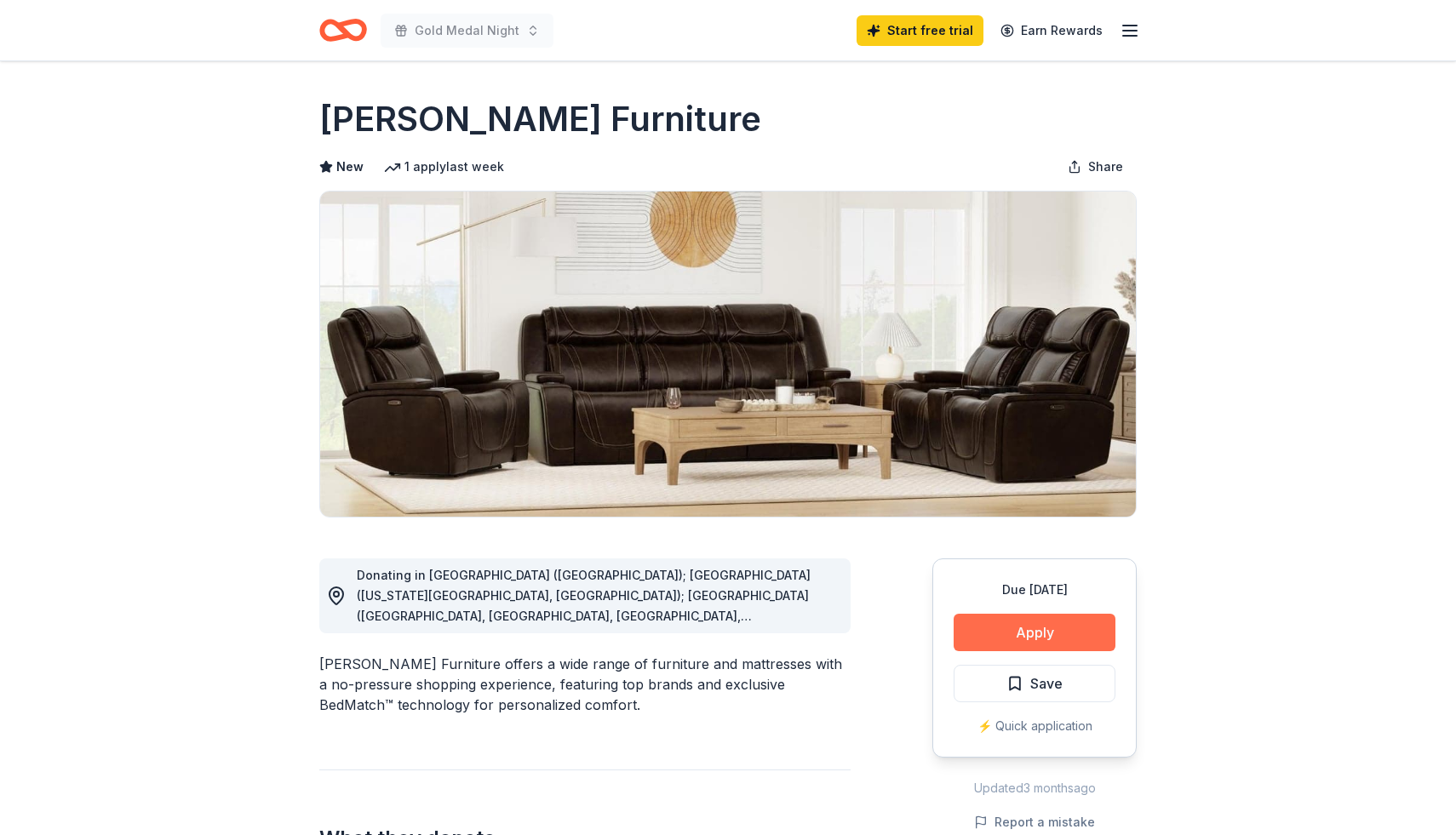
click at [1049, 628] on button "Apply" at bounding box center [1034, 632] width 162 height 37
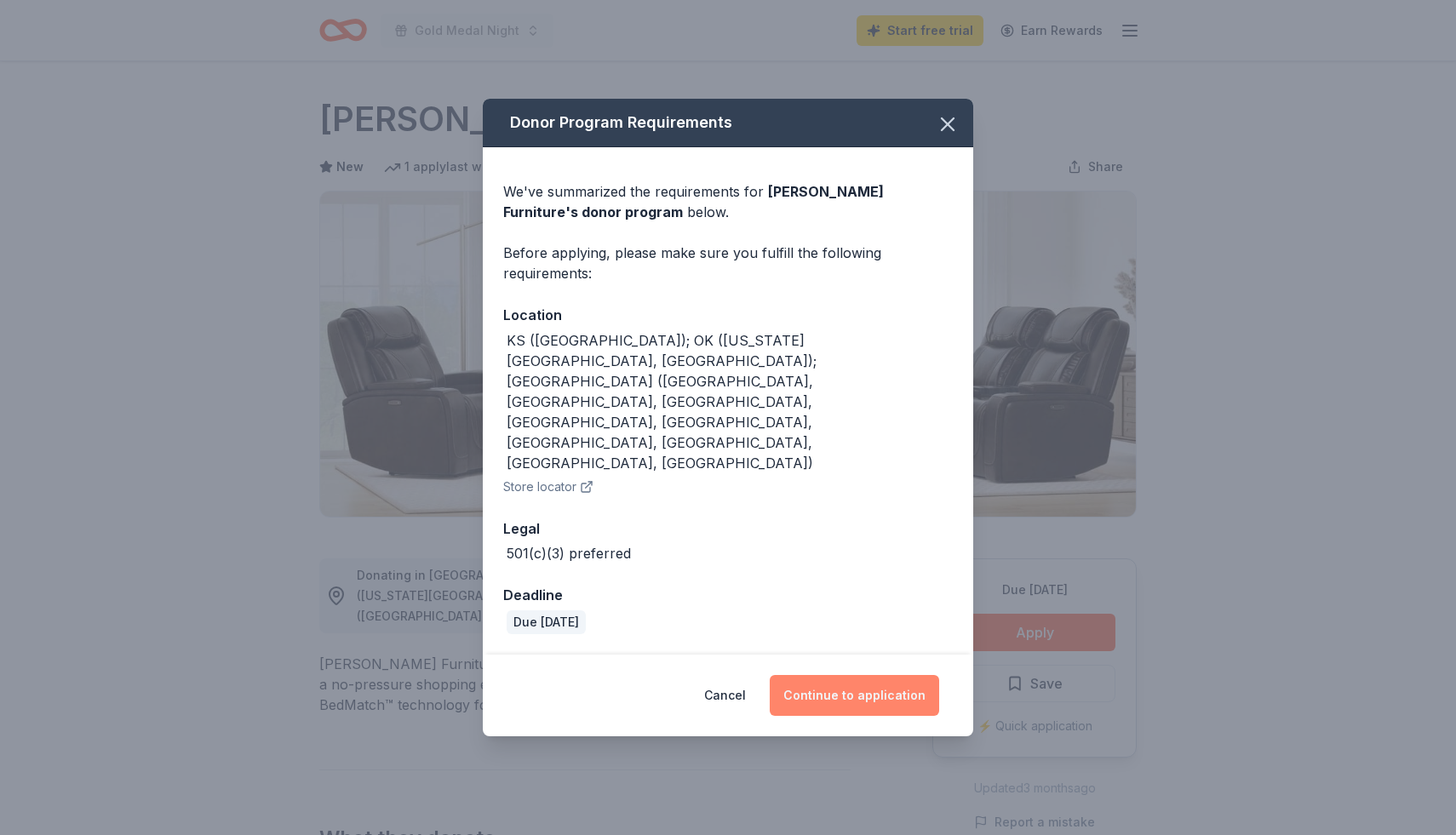
click at [831, 675] on button "Continue to application" at bounding box center [853, 695] width 169 height 41
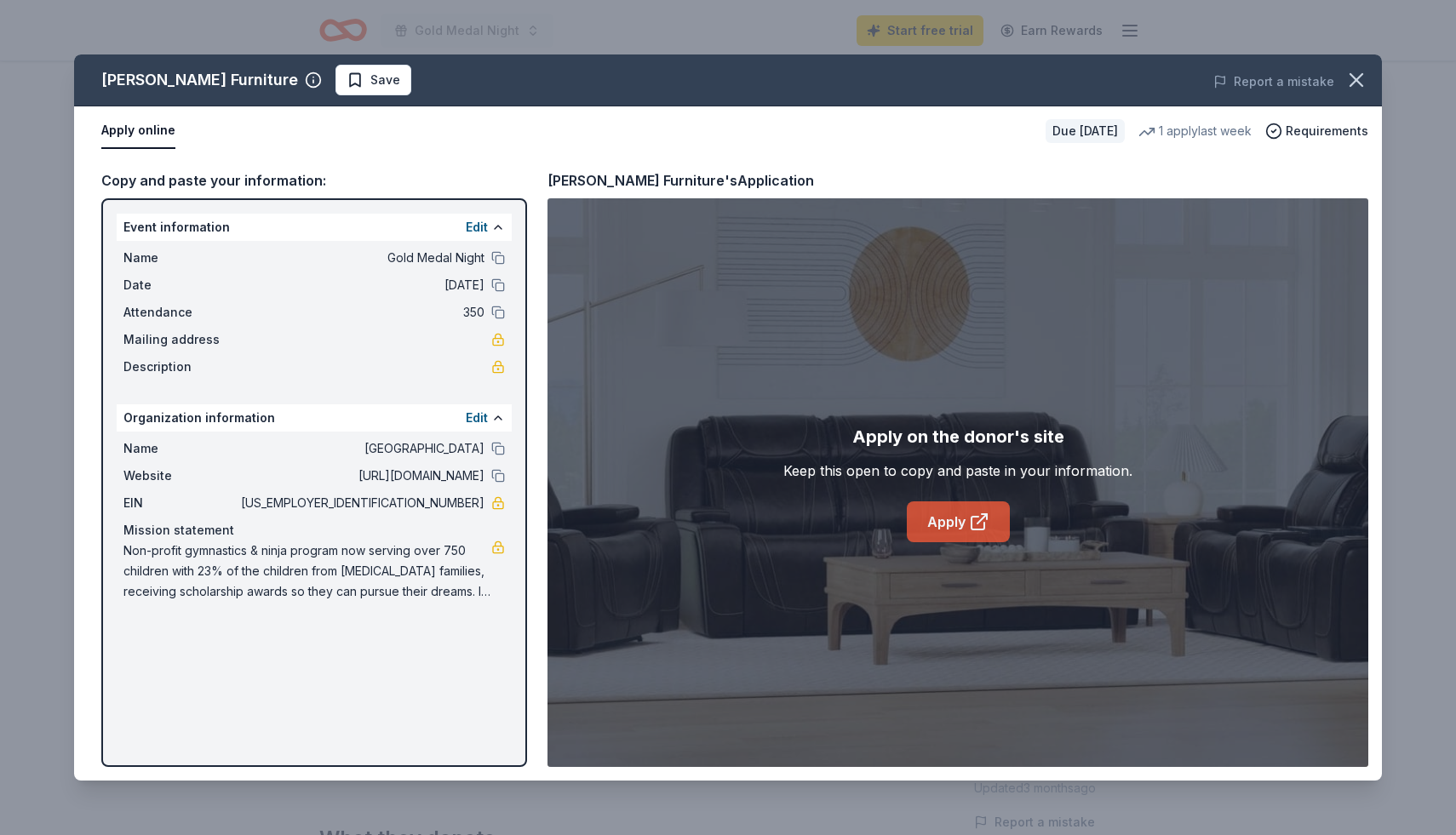
click at [963, 526] on link "Apply" at bounding box center [957, 522] width 103 height 41
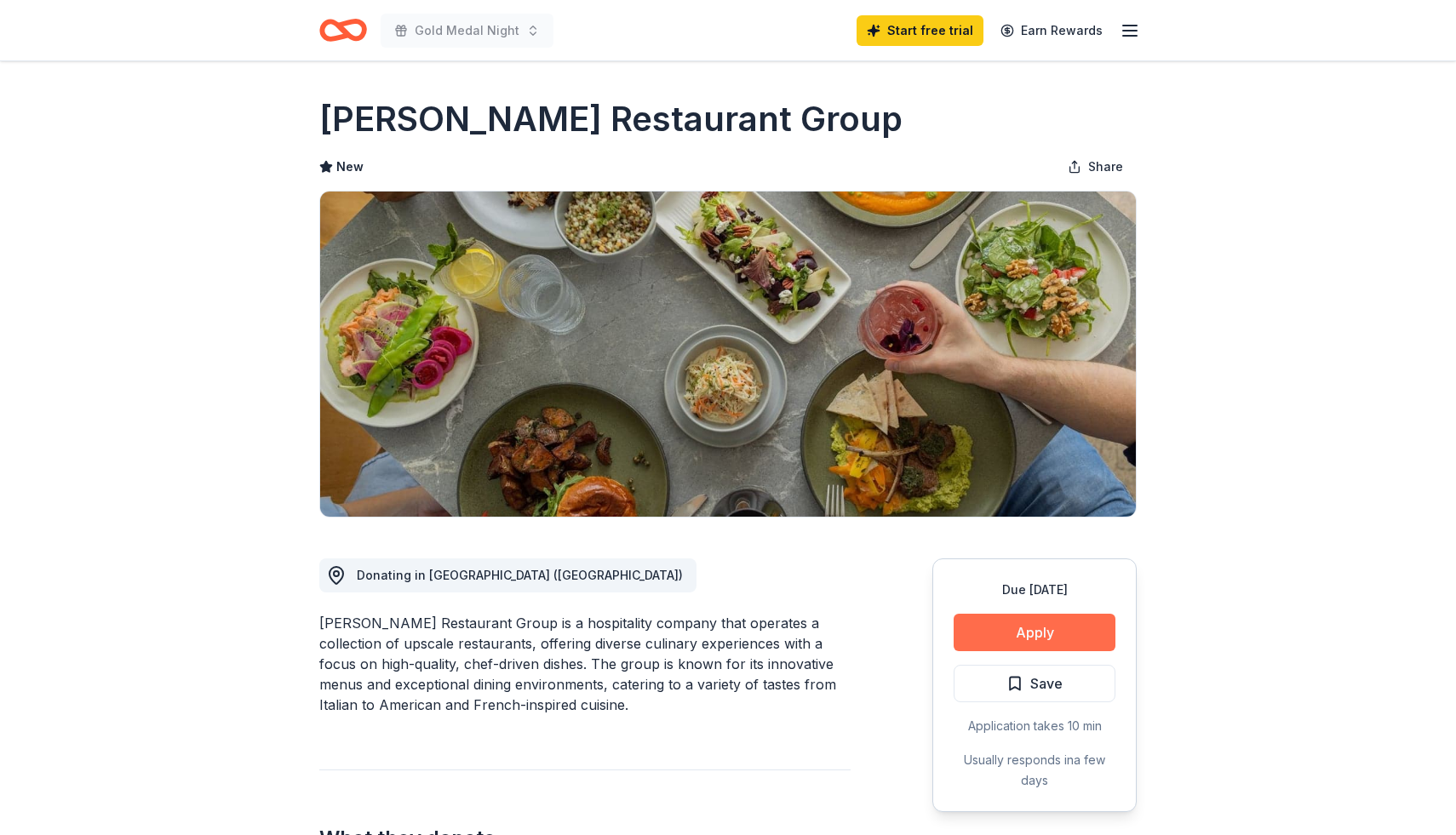
click at [1029, 627] on button "Apply" at bounding box center [1034, 632] width 162 height 37
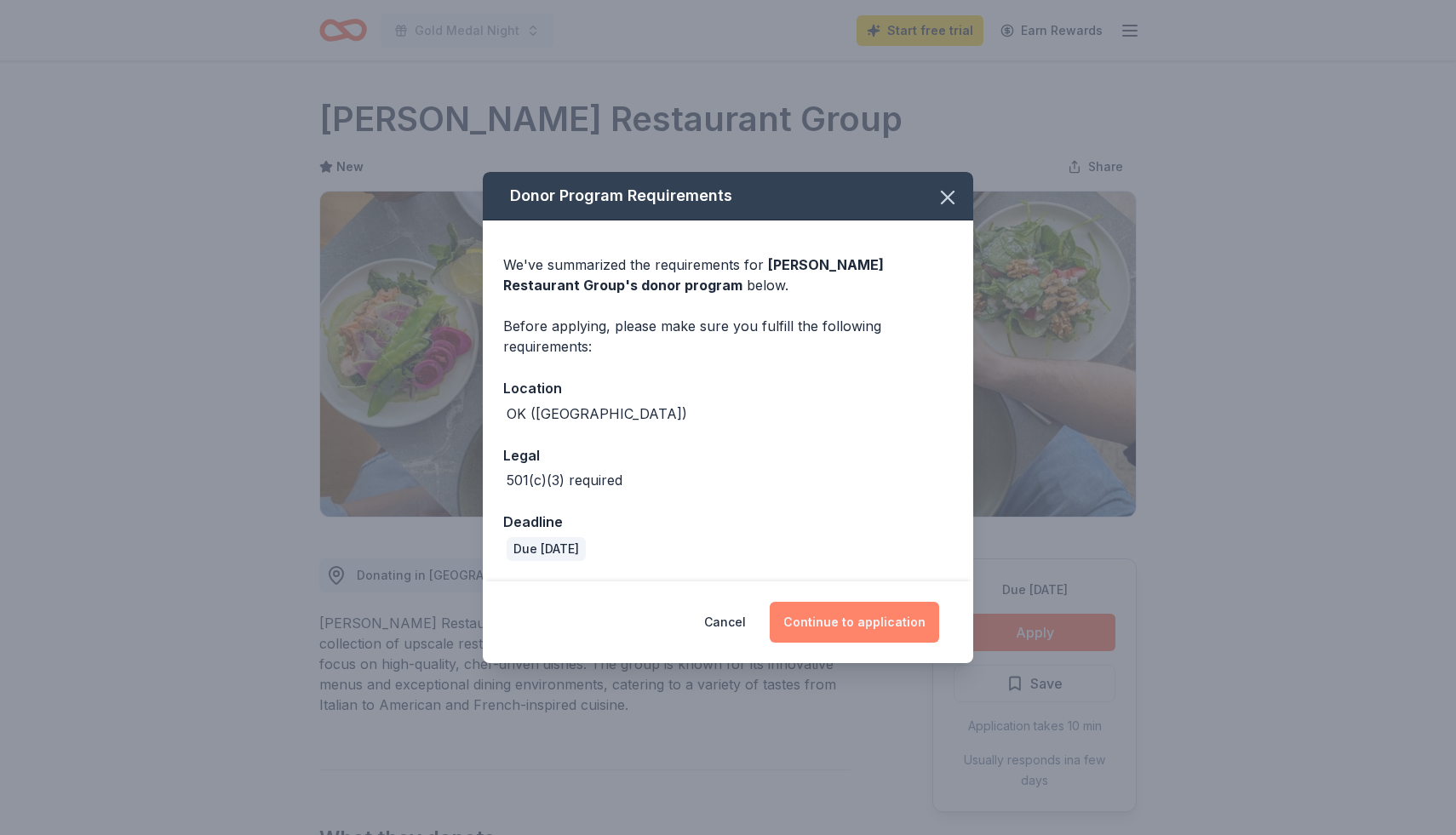
click at [862, 620] on button "Continue to application" at bounding box center [853, 622] width 169 height 41
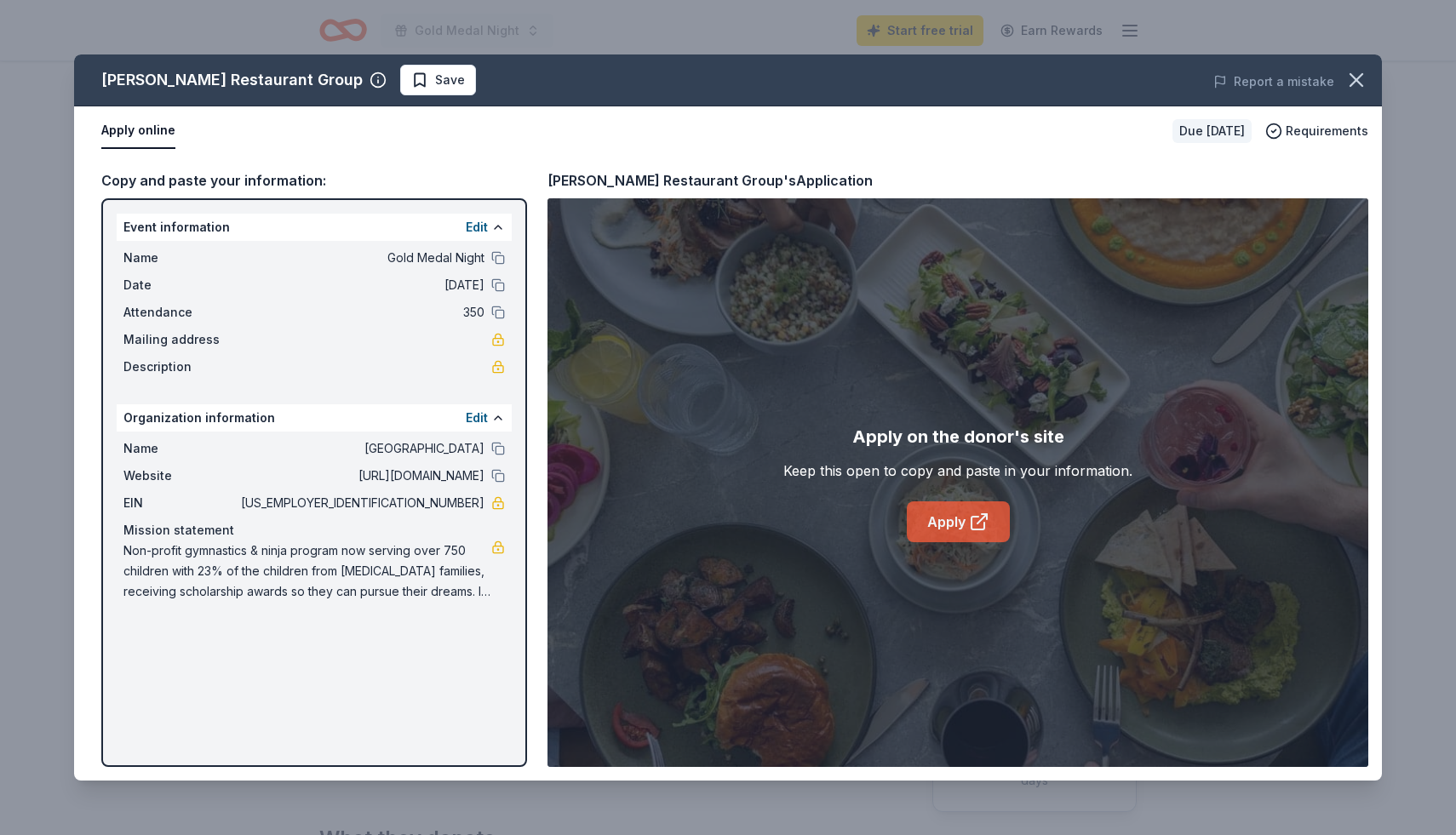
click at [944, 514] on link "Apply" at bounding box center [957, 522] width 103 height 41
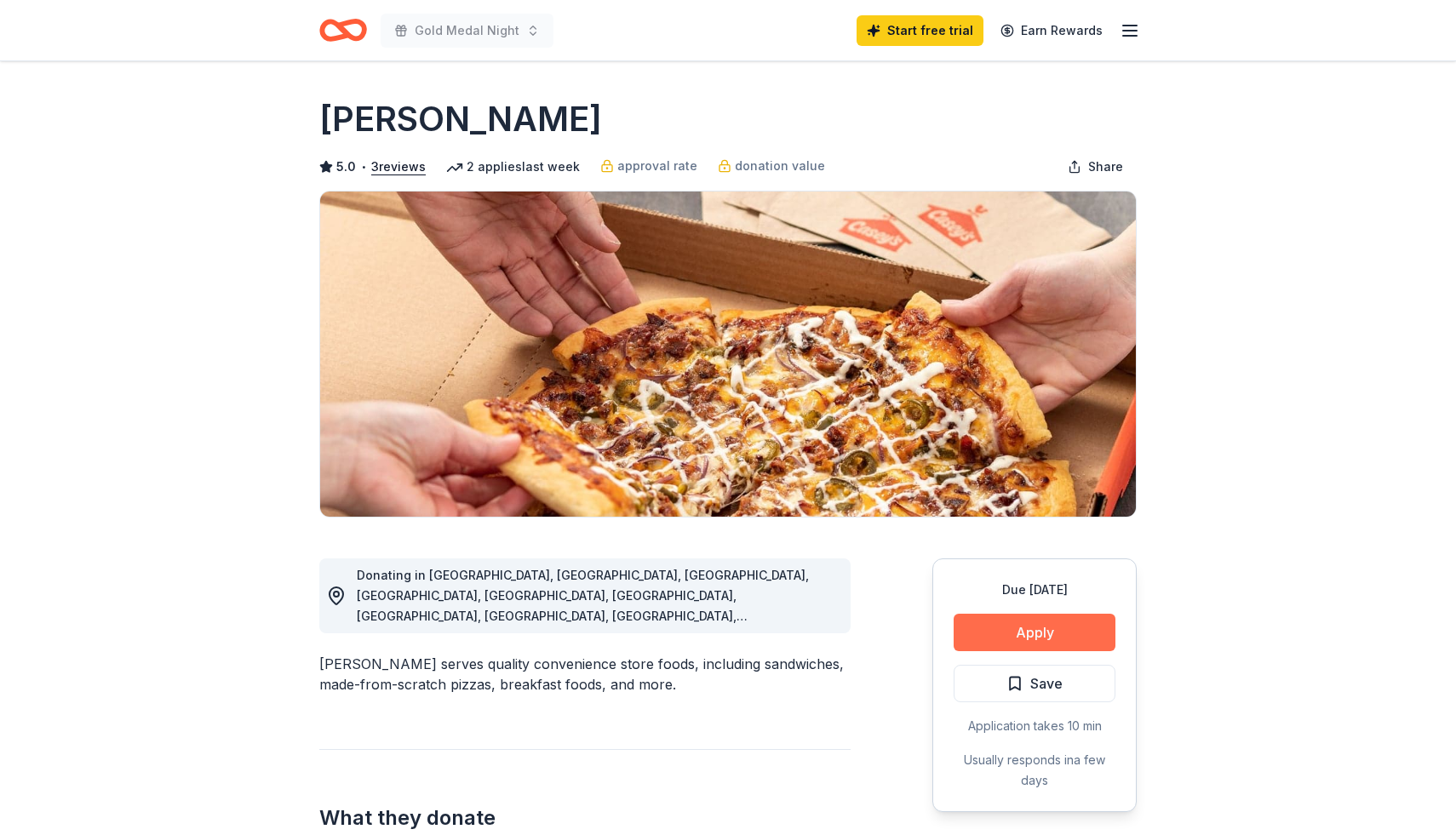
click at [1026, 631] on button "Apply" at bounding box center [1034, 632] width 162 height 37
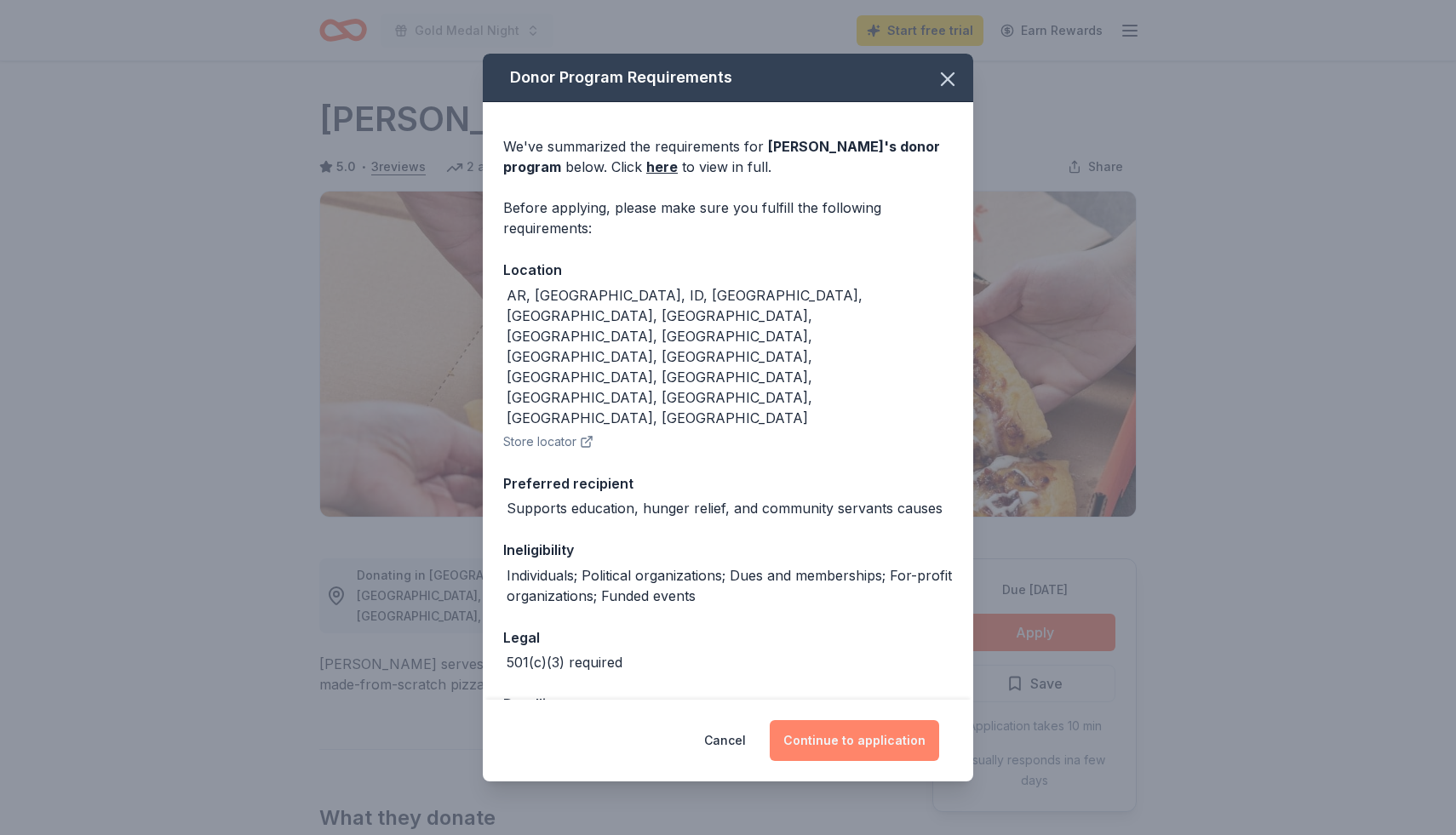
click at [872, 720] on button "Continue to application" at bounding box center [853, 740] width 169 height 41
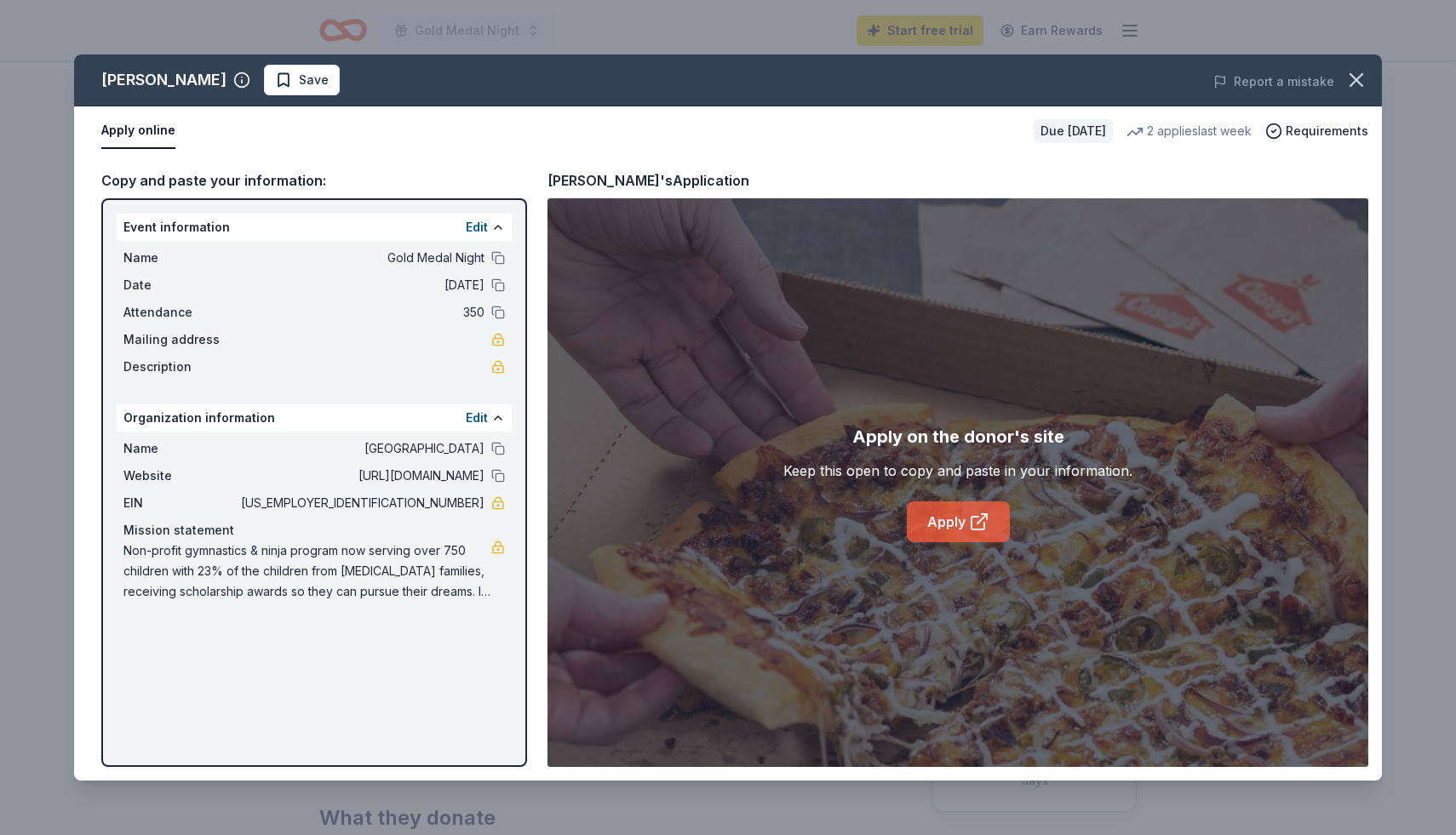
click at [963, 526] on link "Apply" at bounding box center [957, 522] width 103 height 41
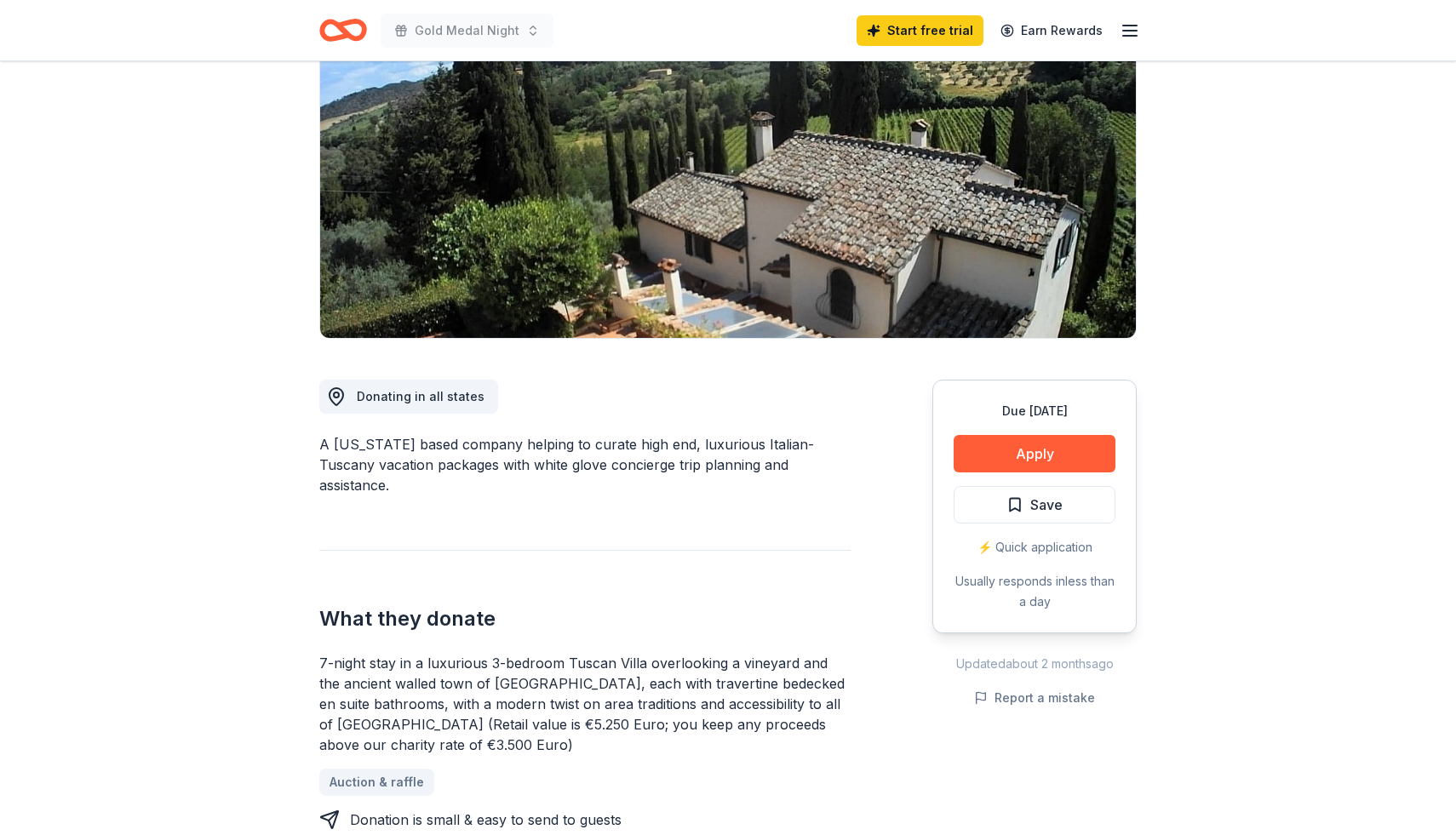
scroll to position [185, 0]
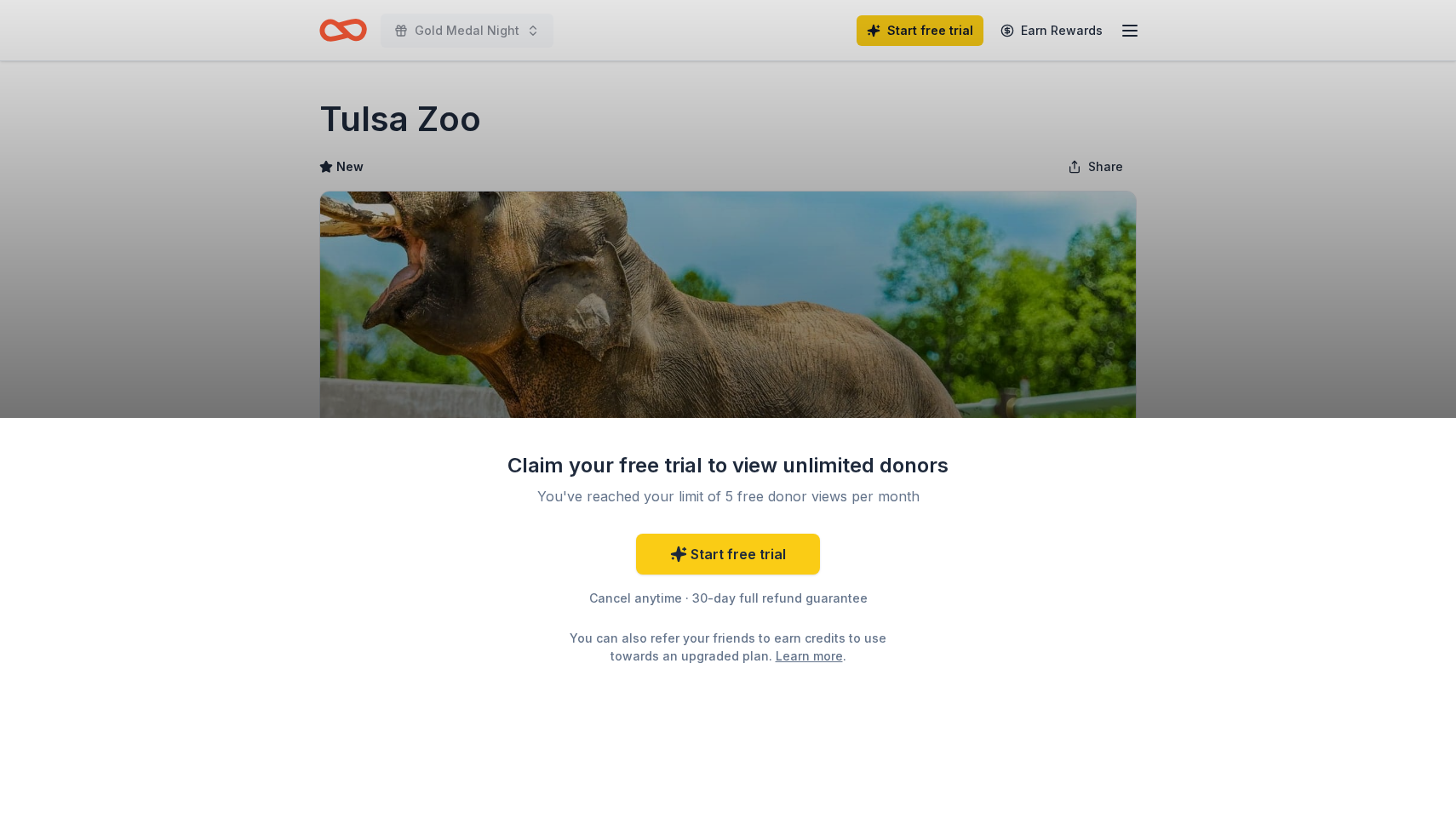
click at [794, 262] on div "Claim your free trial to view unlimited donors You've reached your limit of 5 f…" at bounding box center [728, 417] width 1456 height 835
